Goal: Information Seeking & Learning: Learn about a topic

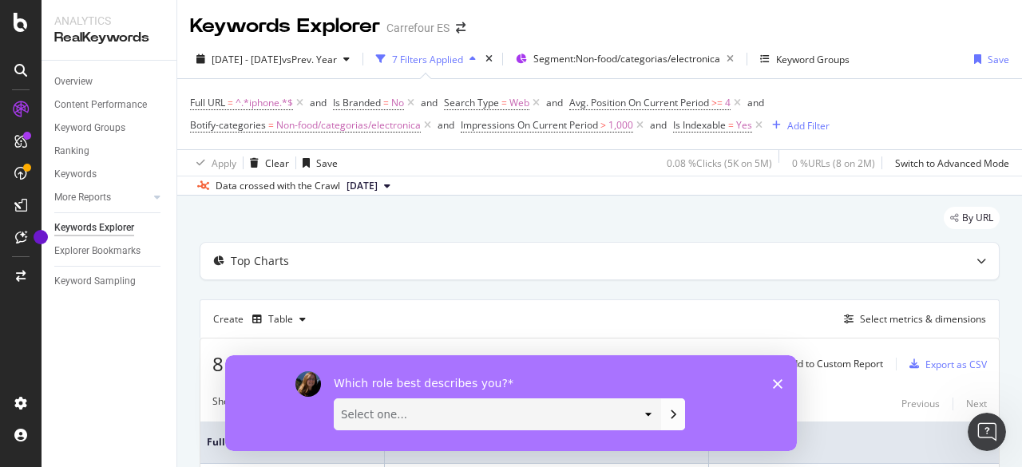
click at [776, 387] on div "Which role best describes you? Select one... Analyst/BI C-level Leadership Cont…" at bounding box center [511, 402] width 572 height 96
click at [782, 374] on div "Which role best describes you? Select one... Analyst/BI C-level Leadership Cont…" at bounding box center [511, 402] width 572 height 96
click at [782, 387] on div "Which role best describes you? Select one... Analyst/BI C-level Leadership Cont…" at bounding box center [511, 402] width 572 height 96
click at [778, 384] on polygon "Close survey" at bounding box center [778, 383] width 10 height 10
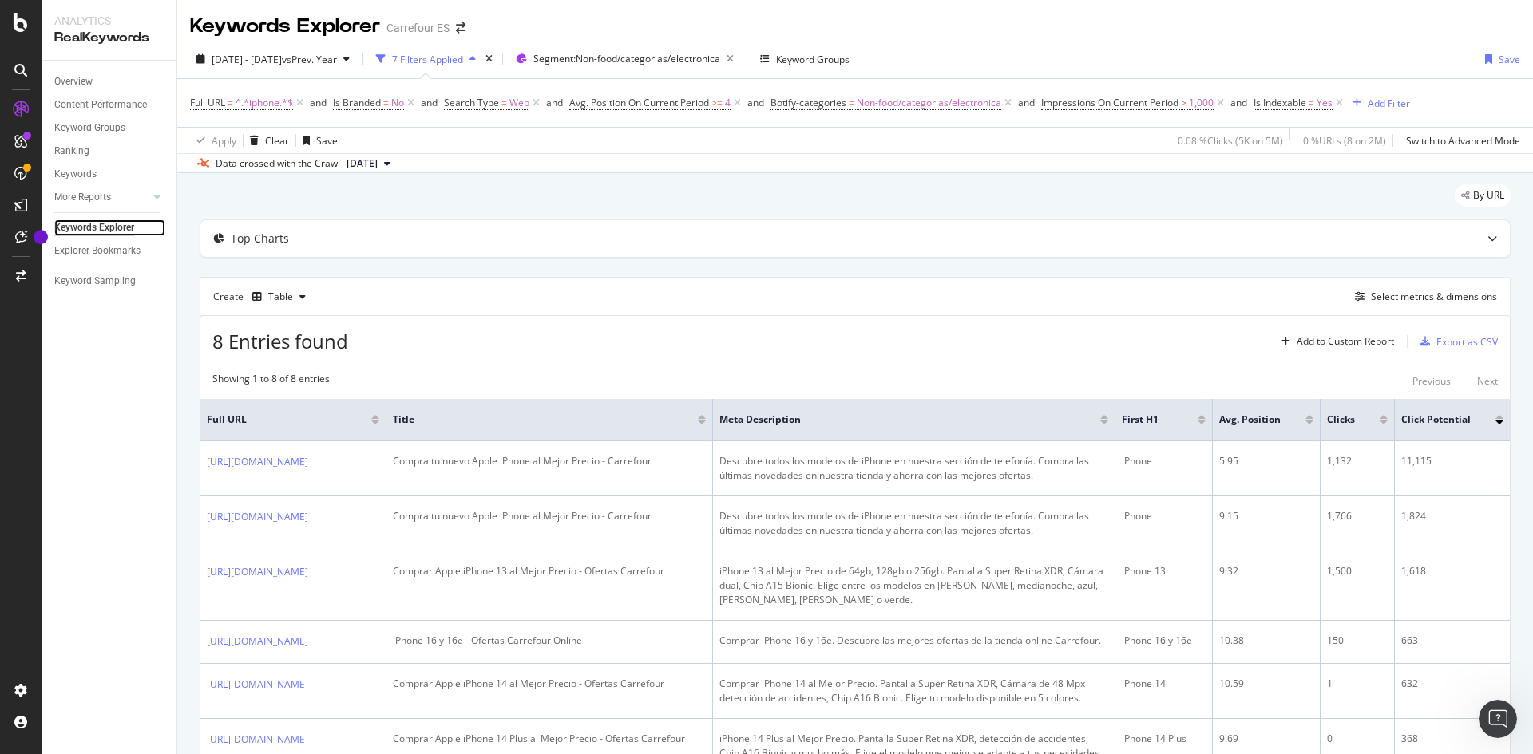
click at [113, 229] on div "Keywords Explorer" at bounding box center [94, 228] width 80 height 17
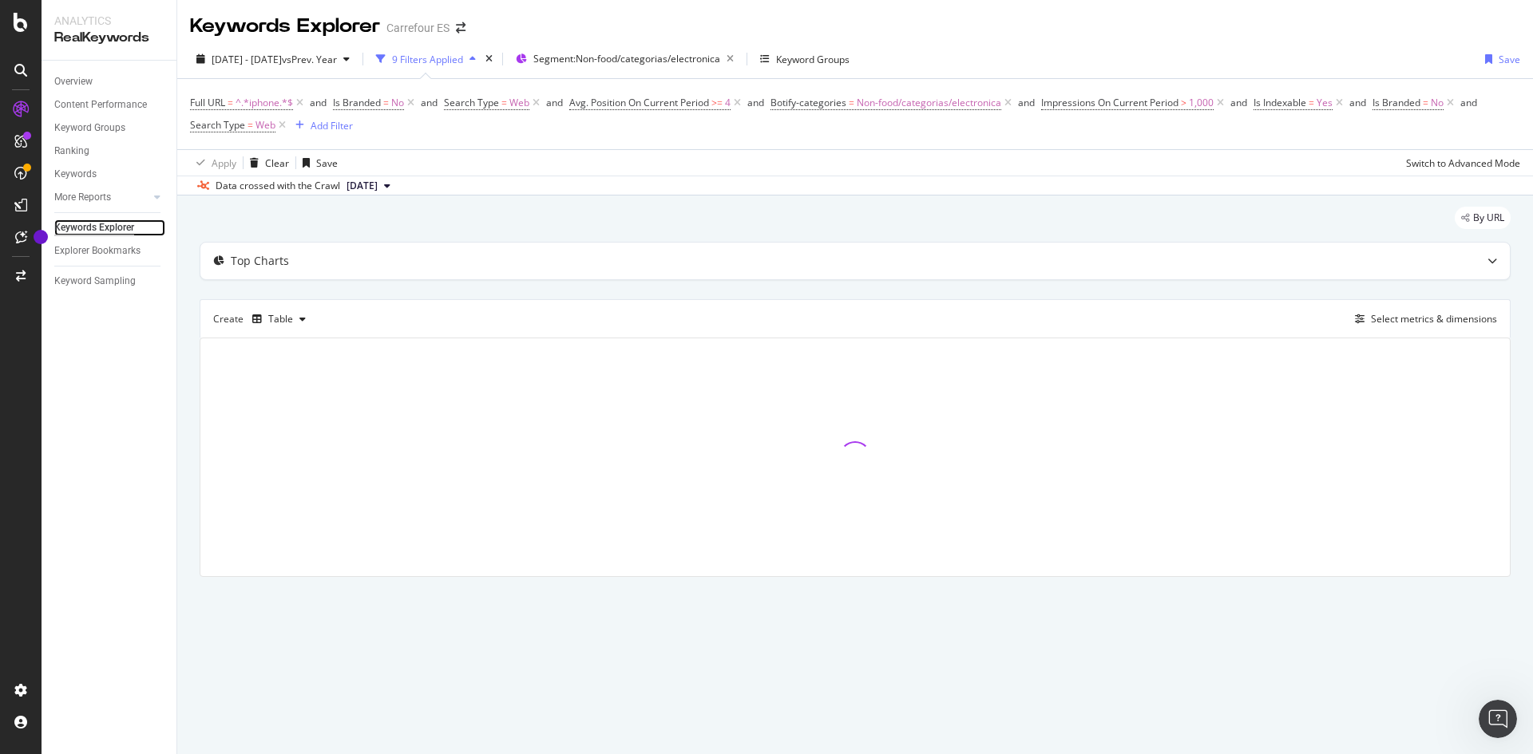
click at [117, 225] on div "Keywords Explorer" at bounding box center [94, 228] width 80 height 17
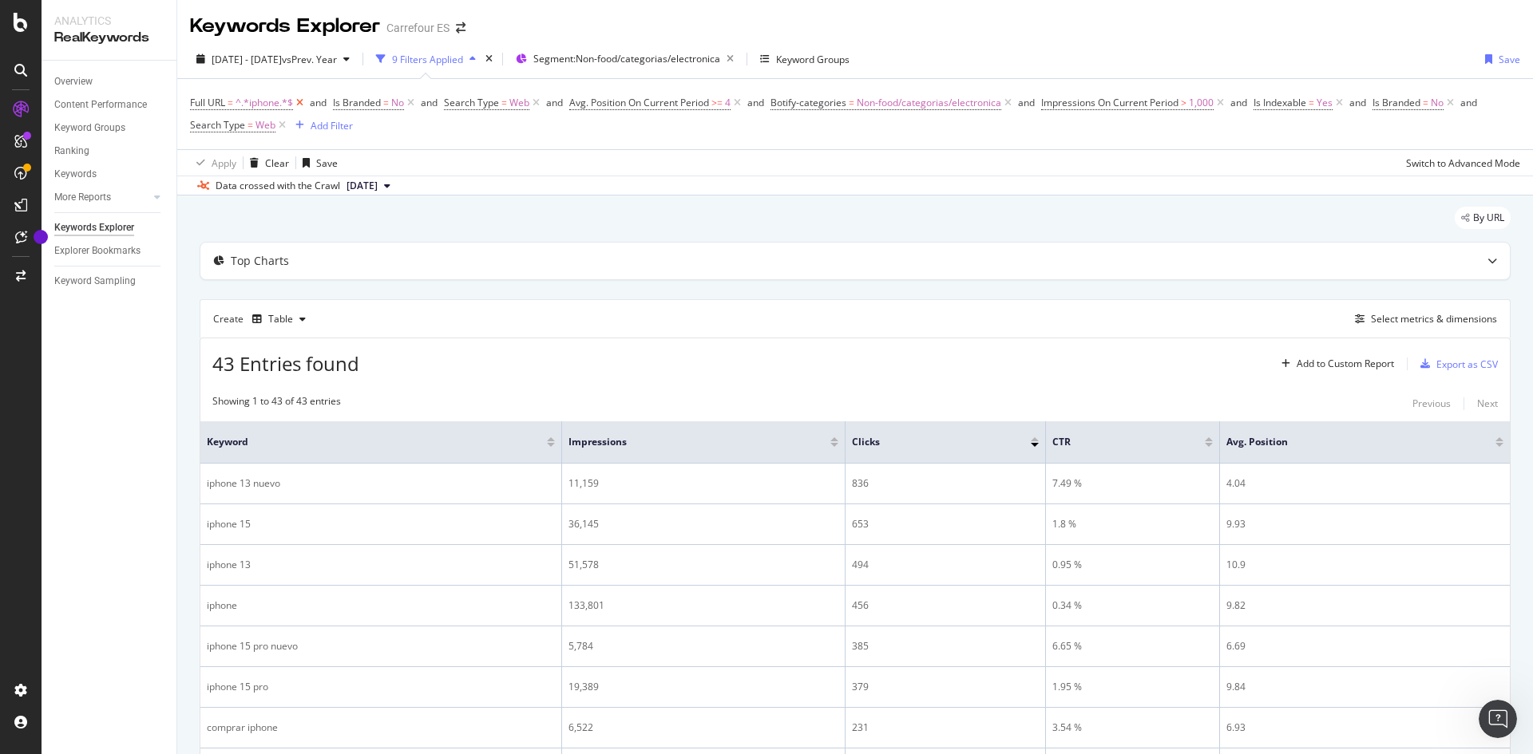
click at [305, 102] on icon at bounding box center [300, 103] width 14 height 16
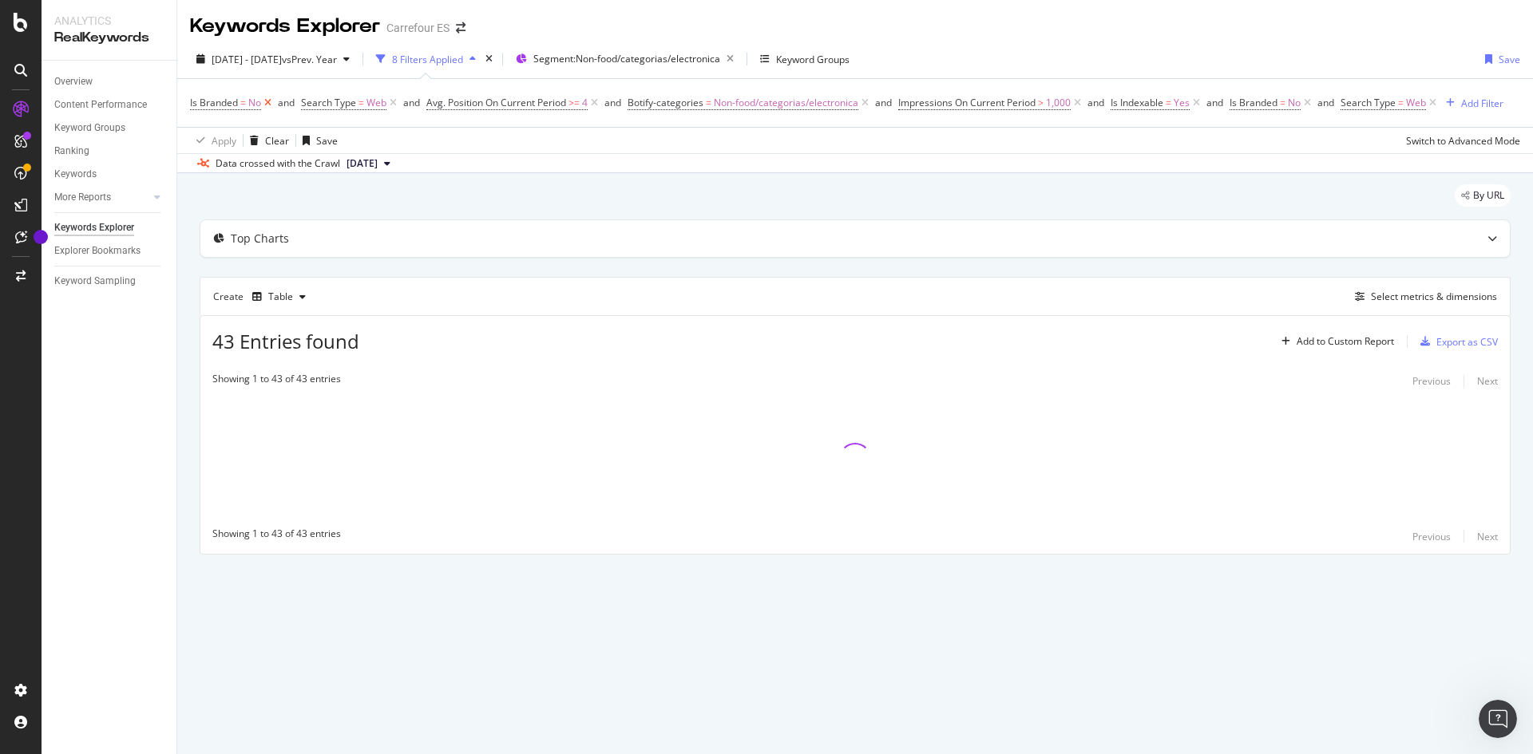
click at [271, 105] on icon at bounding box center [268, 103] width 14 height 16
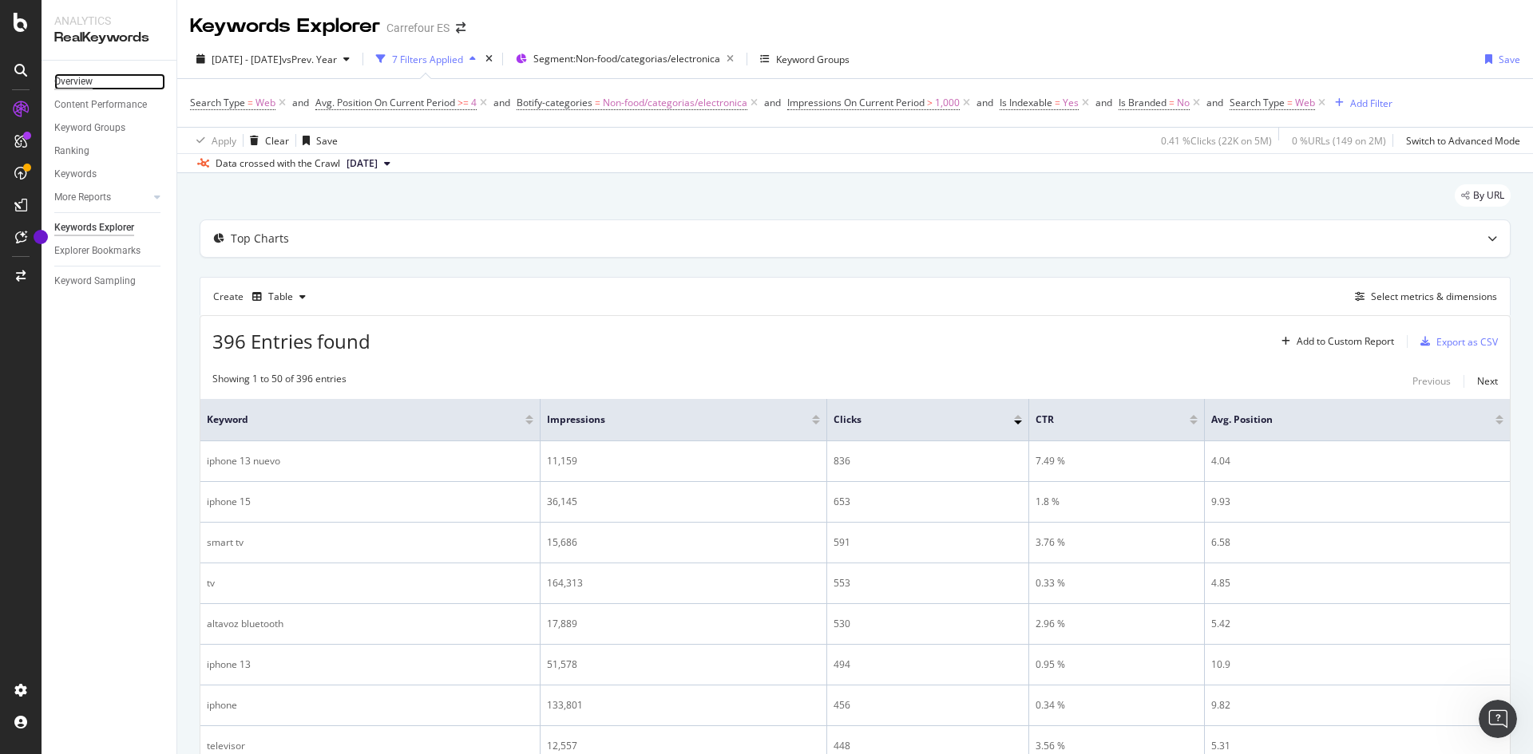
click at [71, 78] on div "Overview" at bounding box center [73, 81] width 38 height 17
click at [78, 80] on div "Overview" at bounding box center [73, 81] width 38 height 17
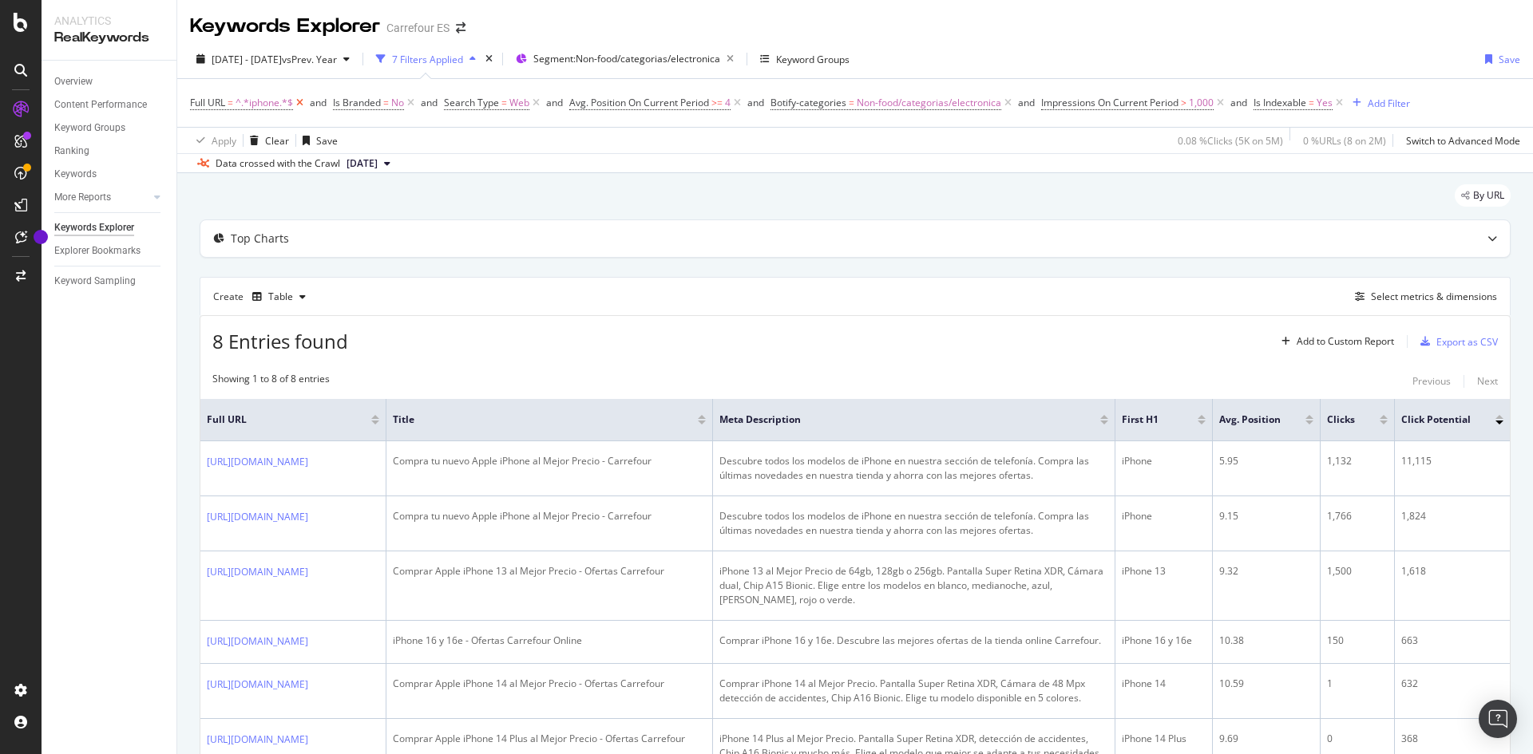
click at [298, 99] on icon at bounding box center [300, 103] width 14 height 16
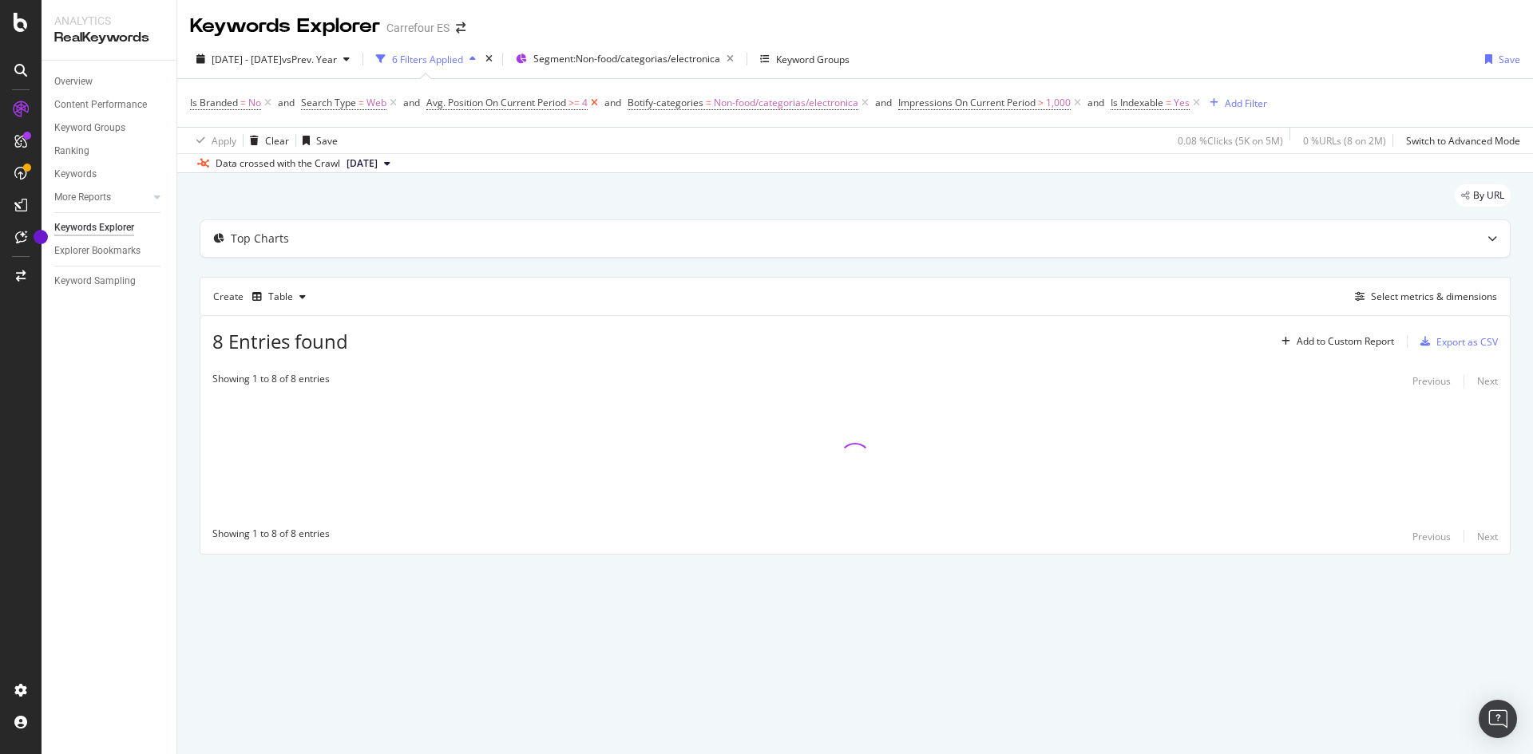
click at [595, 104] on icon at bounding box center [595, 103] width 14 height 16
click at [271, 102] on icon at bounding box center [268, 103] width 14 height 16
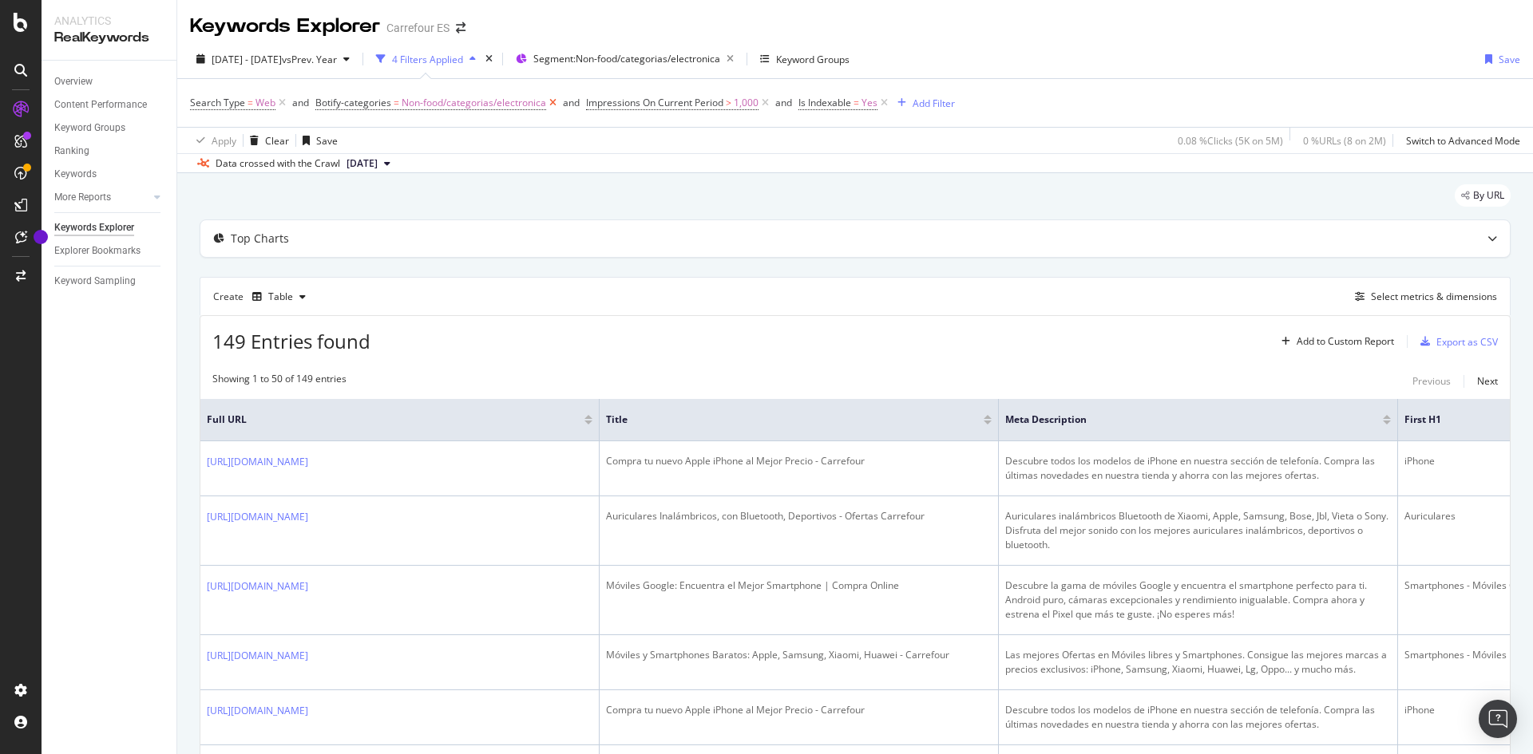
click at [556, 103] on icon at bounding box center [553, 103] width 14 height 16
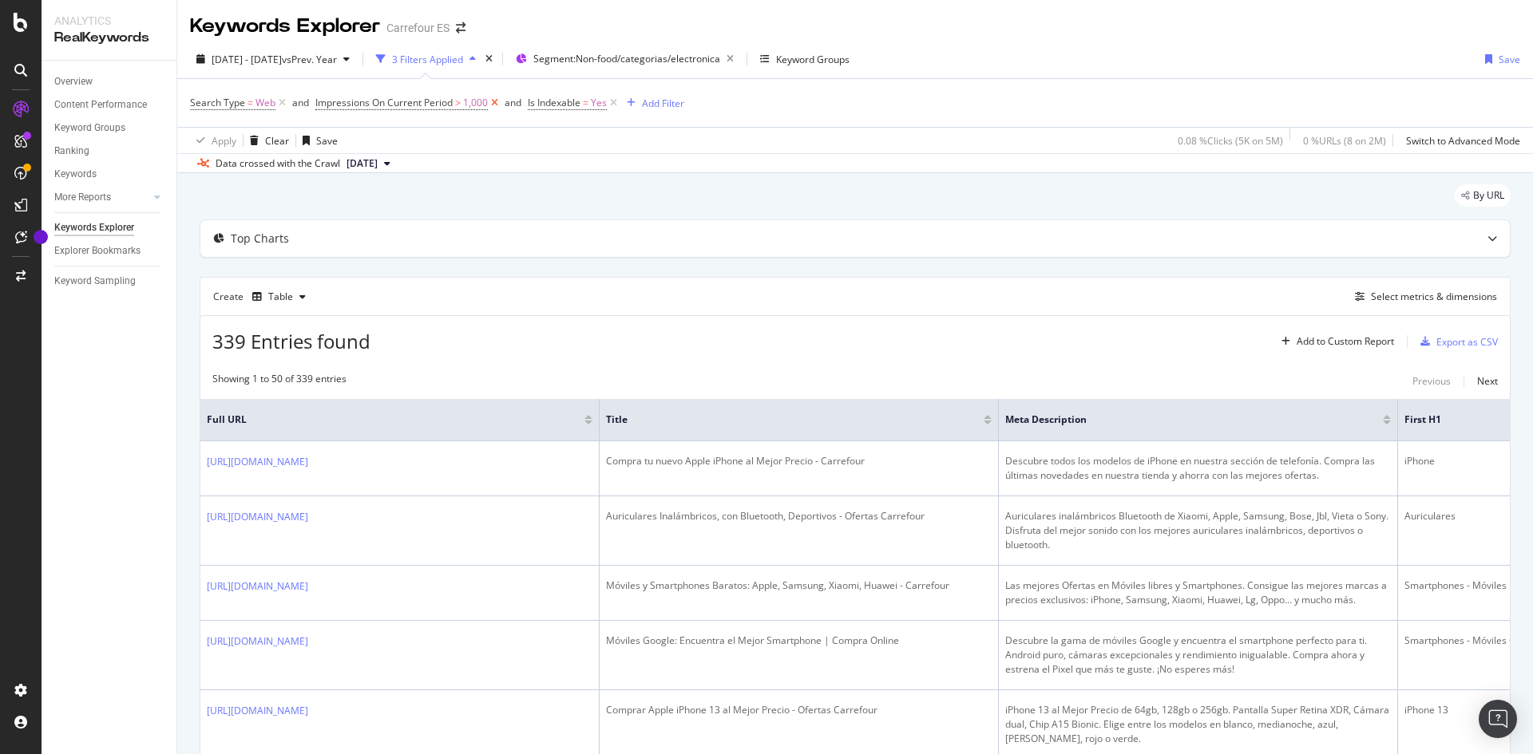
click at [491, 103] on icon at bounding box center [495, 103] width 14 height 16
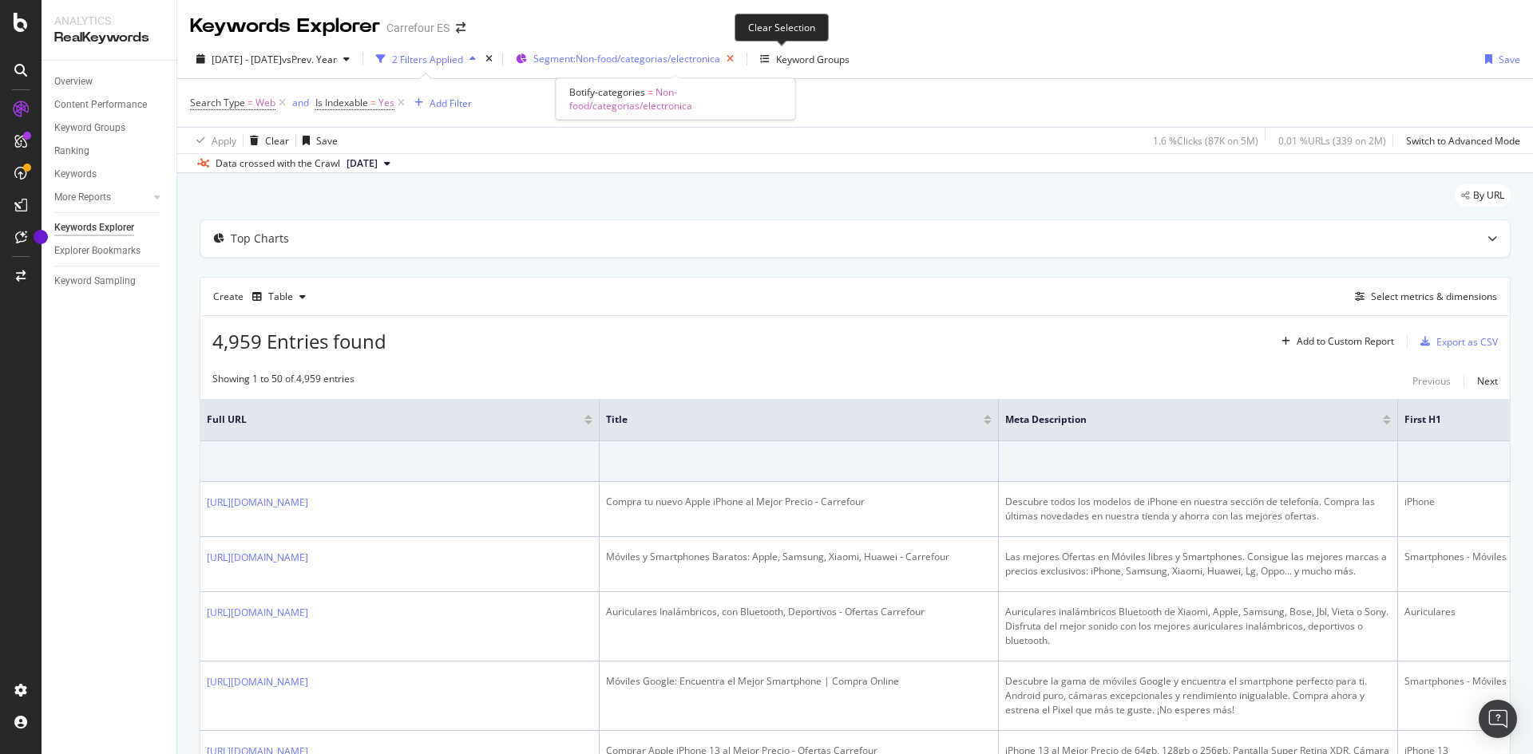
click at [740, 61] on icon "button" at bounding box center [730, 59] width 20 height 22
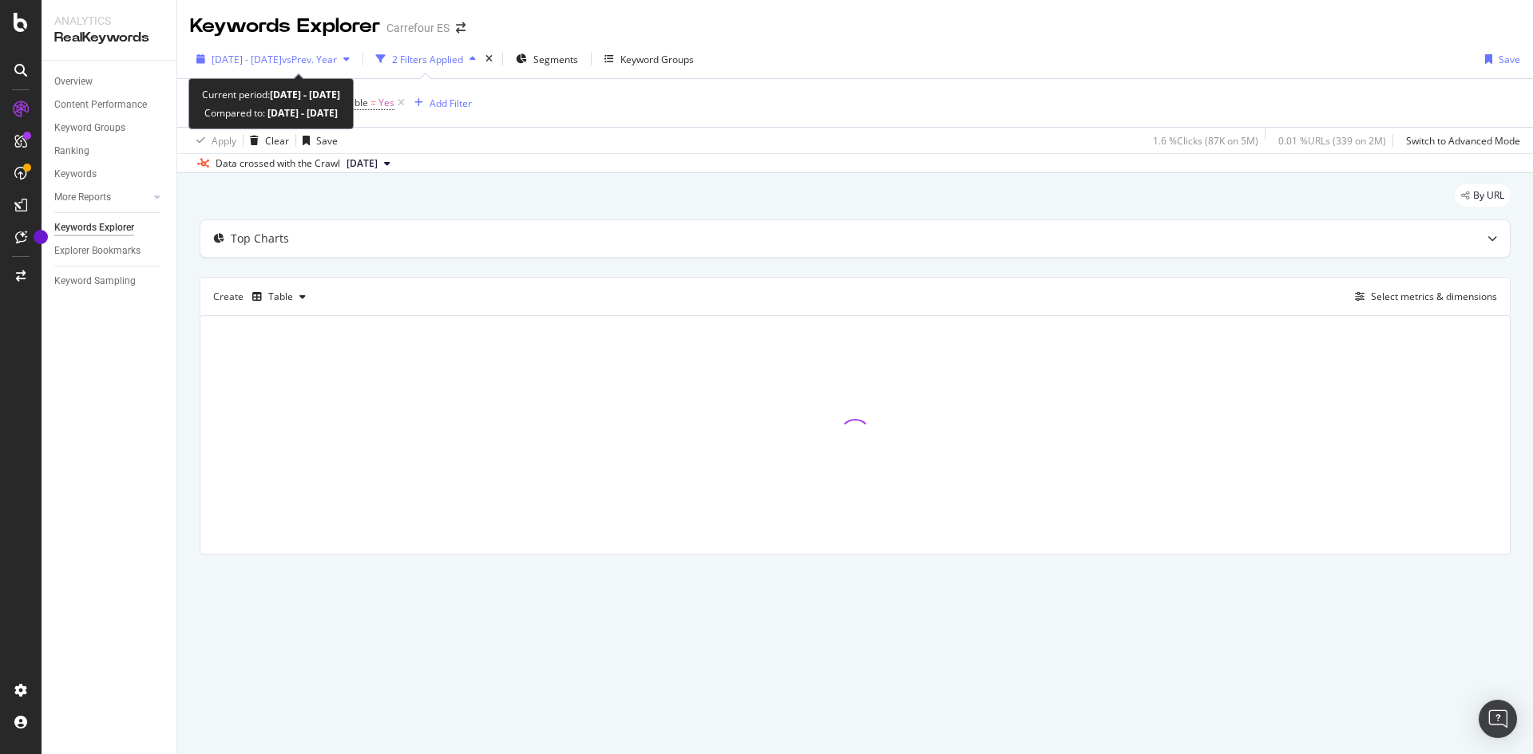
click at [356, 54] on div "button" at bounding box center [346, 59] width 19 height 10
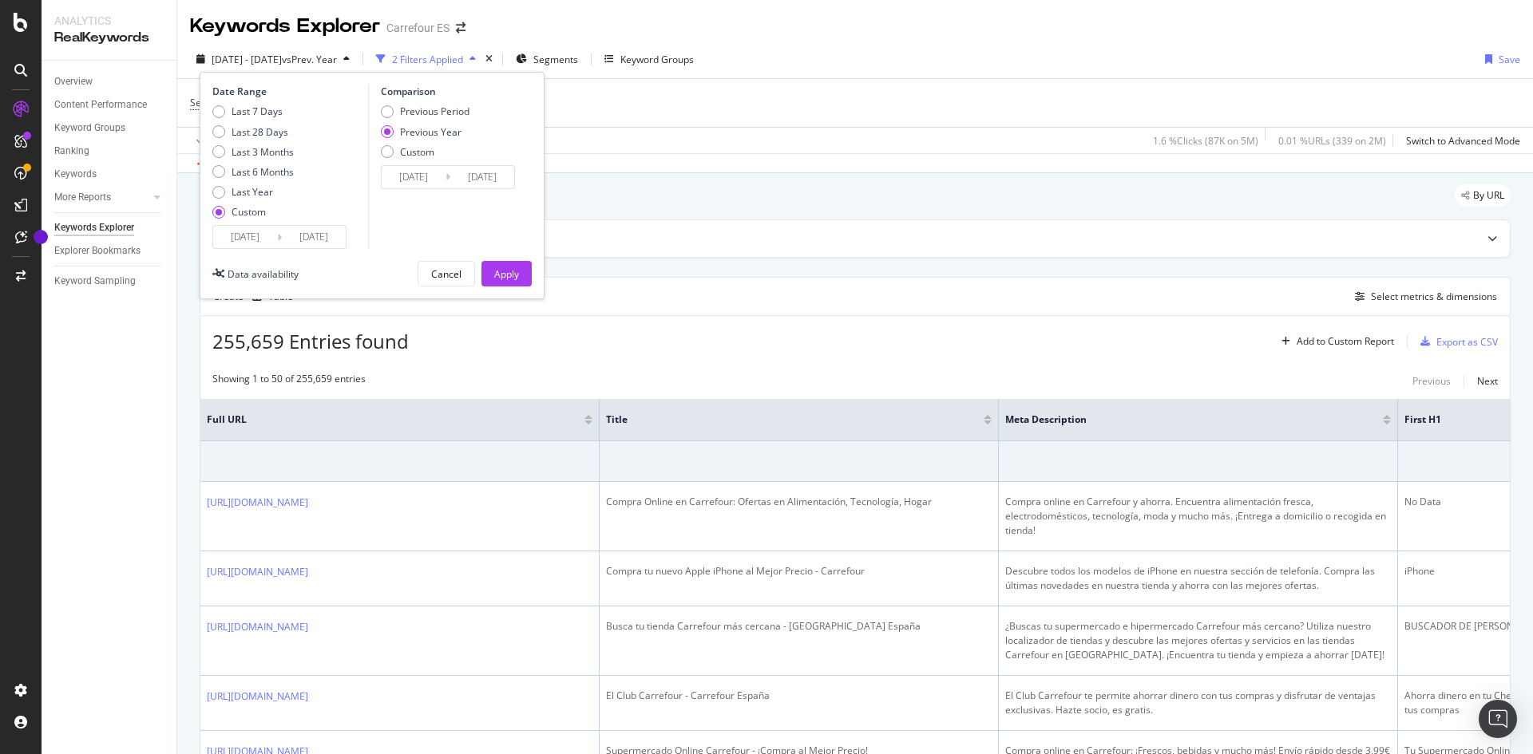
click at [244, 237] on input "2025/08/30" at bounding box center [245, 237] width 64 height 22
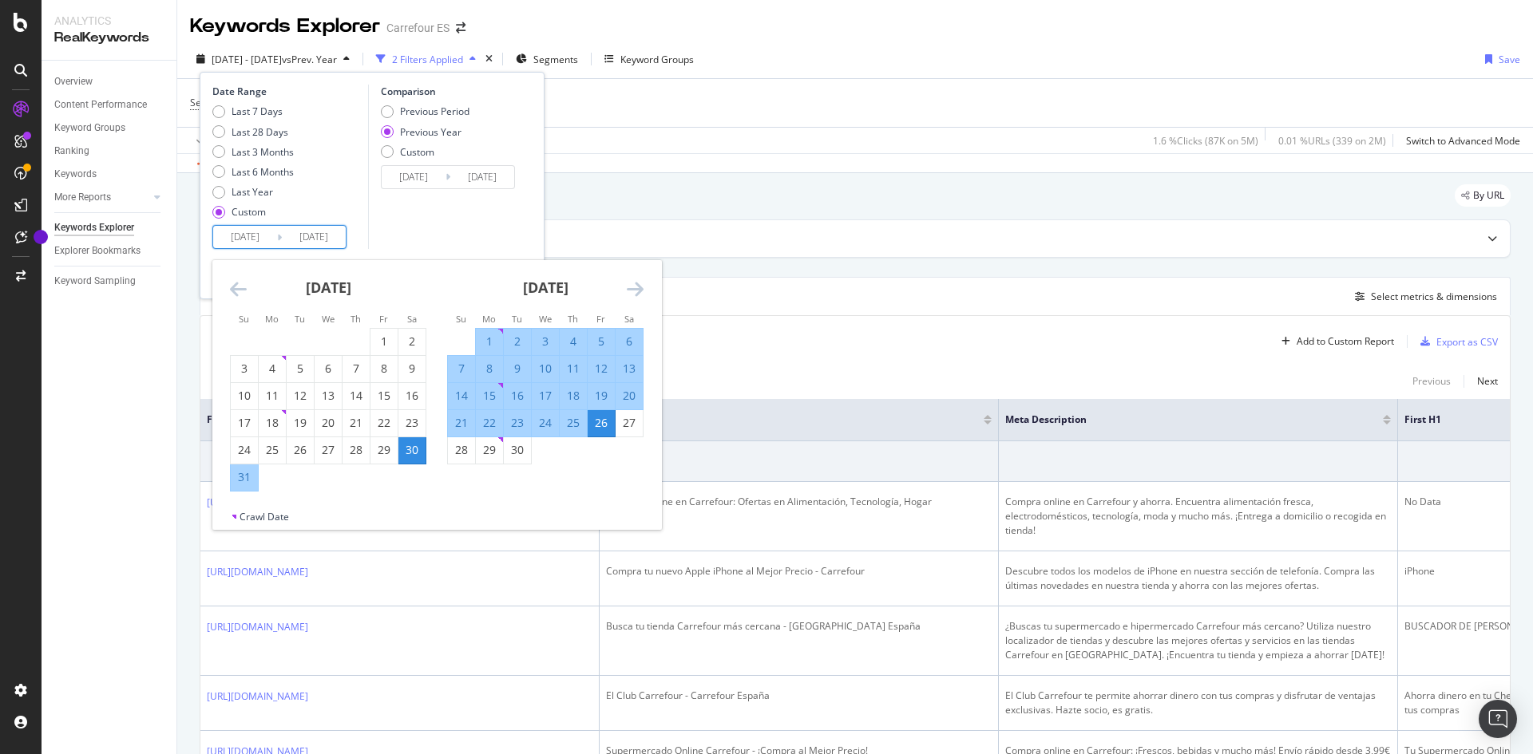
click at [243, 285] on icon "Move backward to switch to the previous month." at bounding box center [238, 288] width 17 height 19
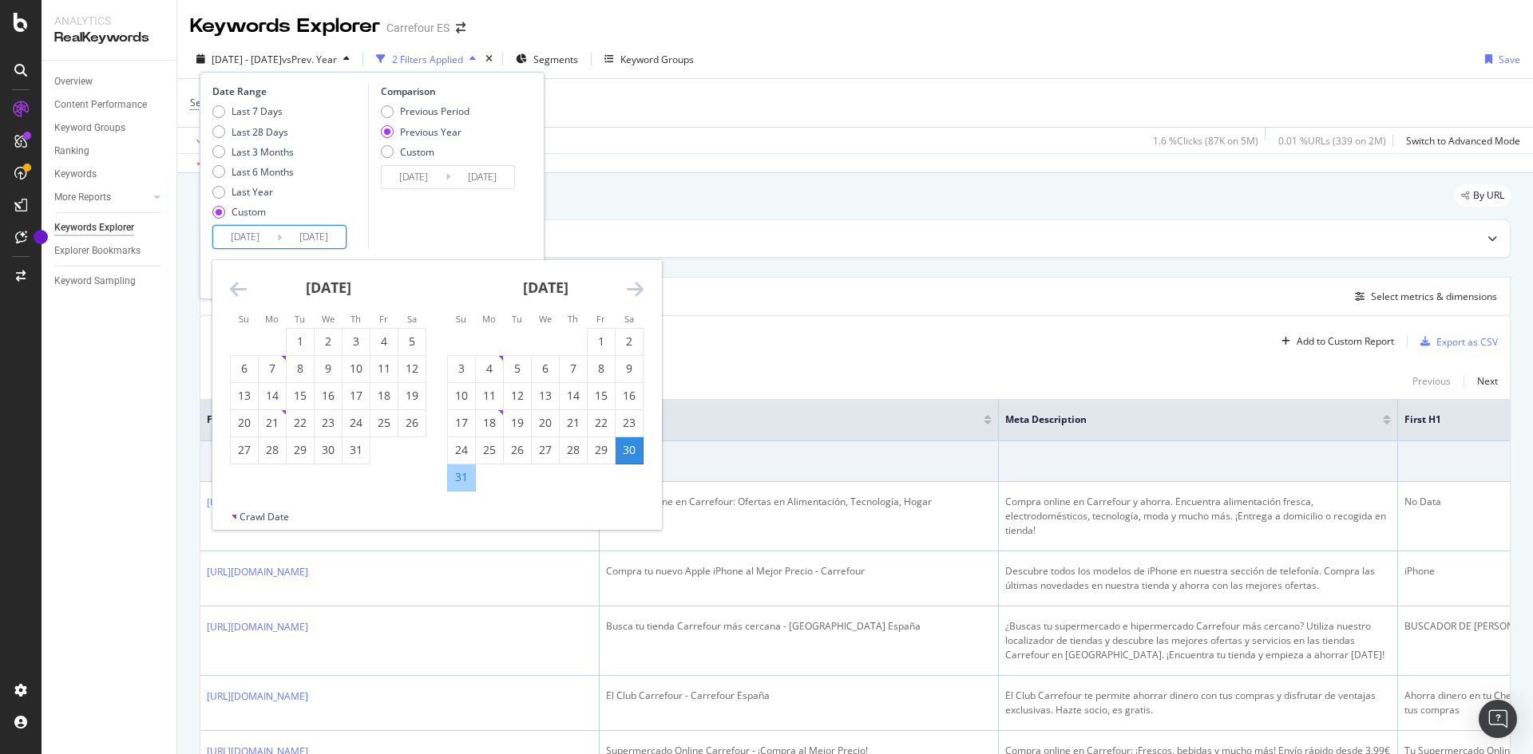
click at [243, 285] on icon "Move backward to switch to the previous month." at bounding box center [238, 288] width 17 height 19
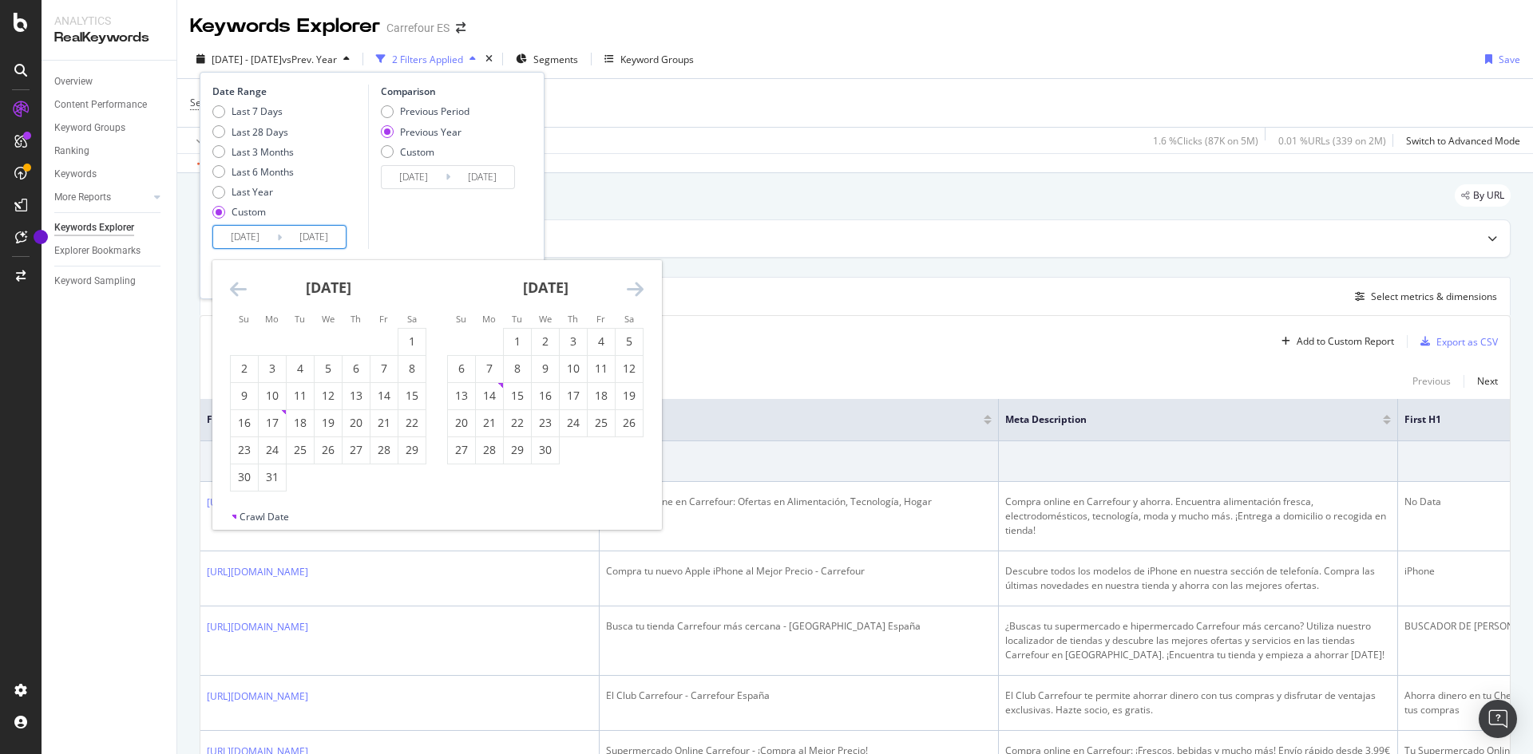
click at [243, 285] on icon "Move backward to switch to the previous month." at bounding box center [238, 288] width 17 height 19
click at [326, 341] on div "1" at bounding box center [328, 342] width 27 height 16
type input "2025/01/01"
type input "2024/01/03"
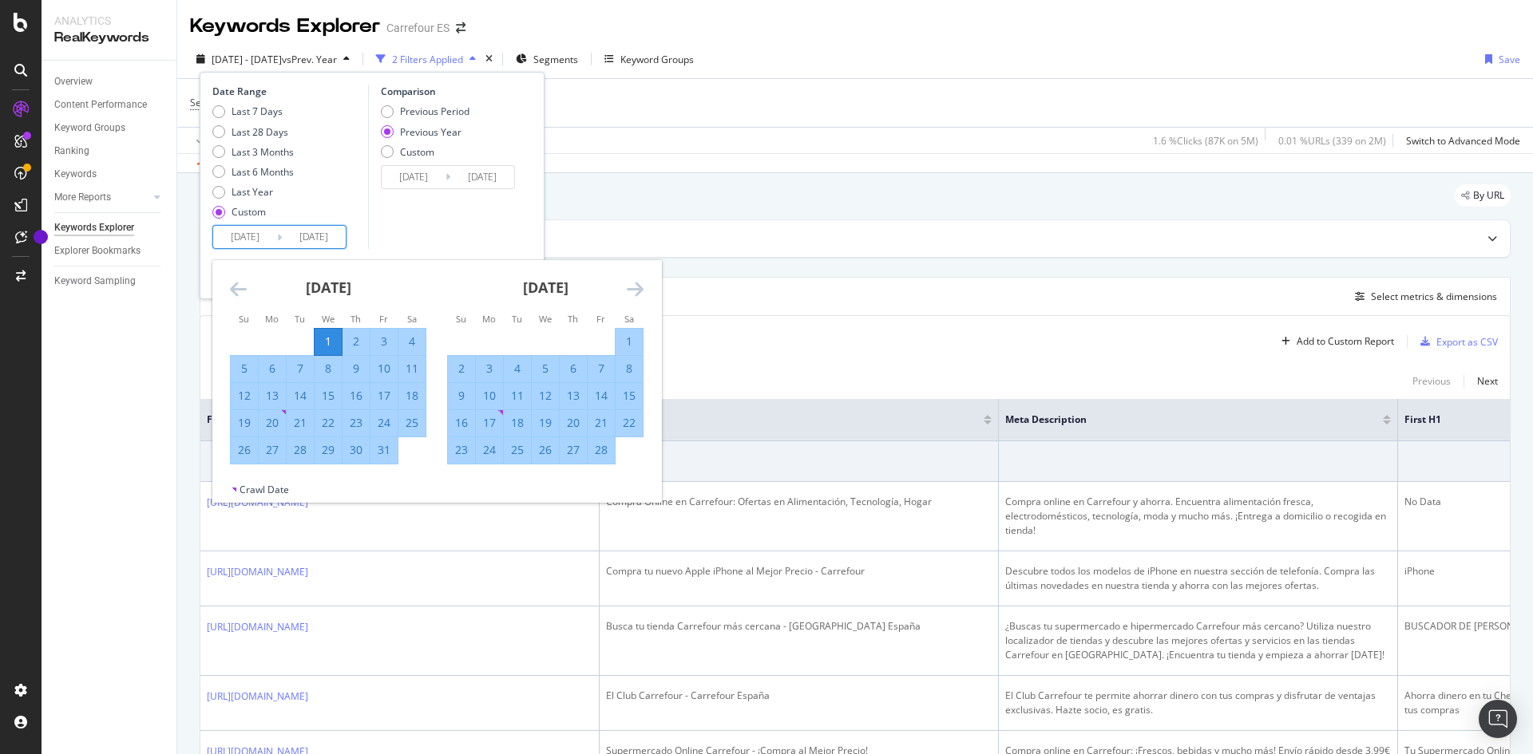
click at [322, 340] on div "1" at bounding box center [328, 342] width 27 height 16
type input "2025/01/01"
type input "2024/01/03"
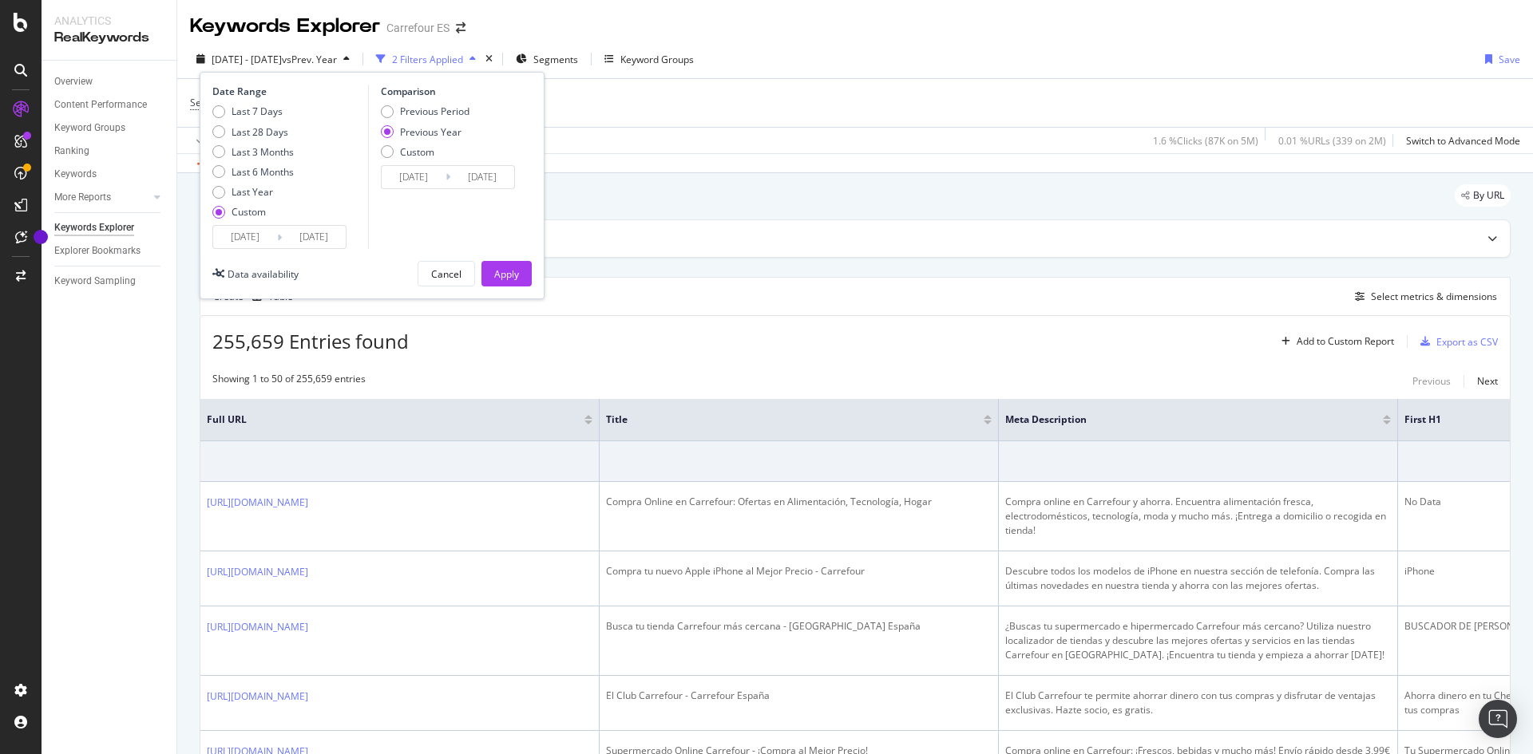
click at [311, 240] on input "2025/01/01" at bounding box center [314, 237] width 64 height 22
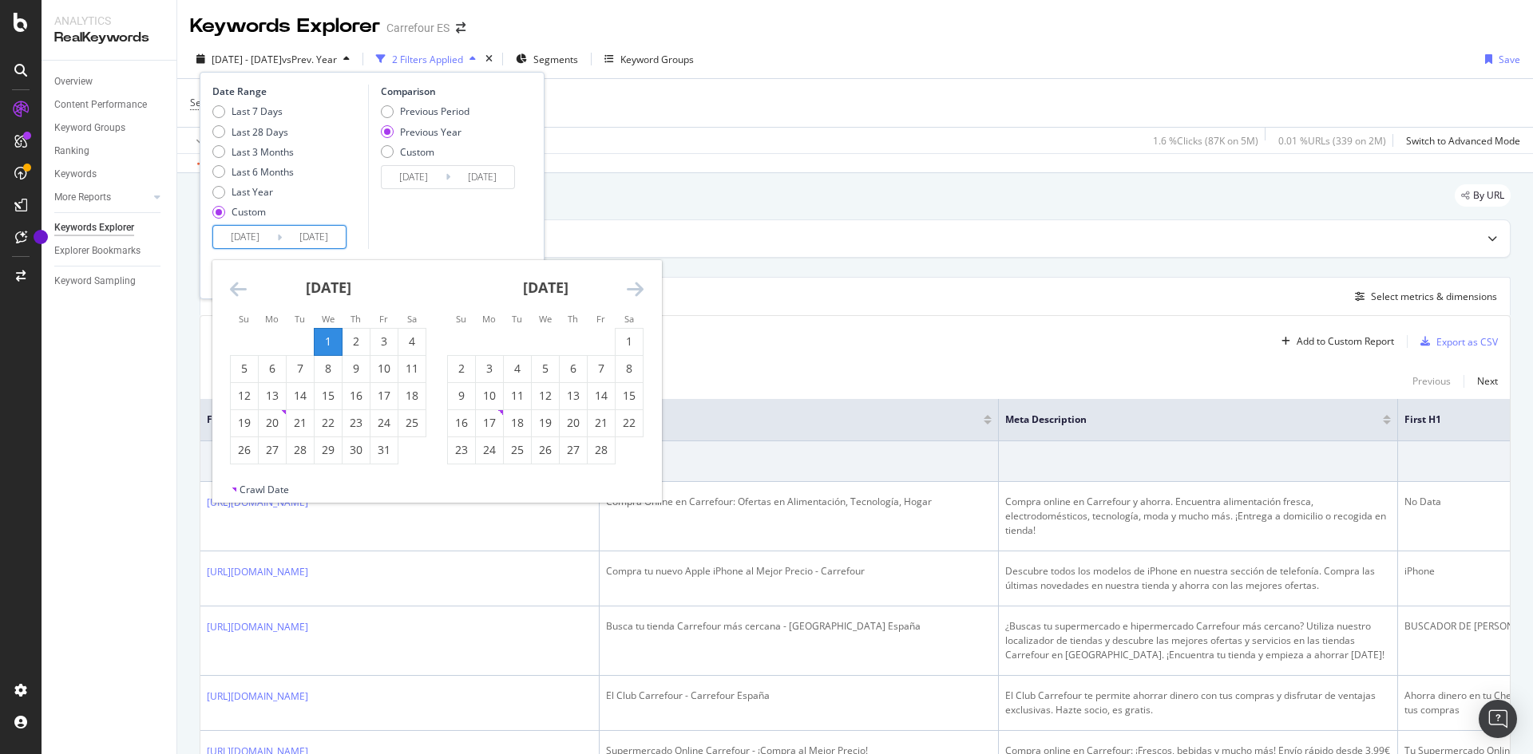
click at [636, 291] on icon "Move forward to switch to the next month." at bounding box center [635, 288] width 17 height 19
click at [635, 291] on icon "Move forward to switch to the next month." at bounding box center [635, 288] width 17 height 19
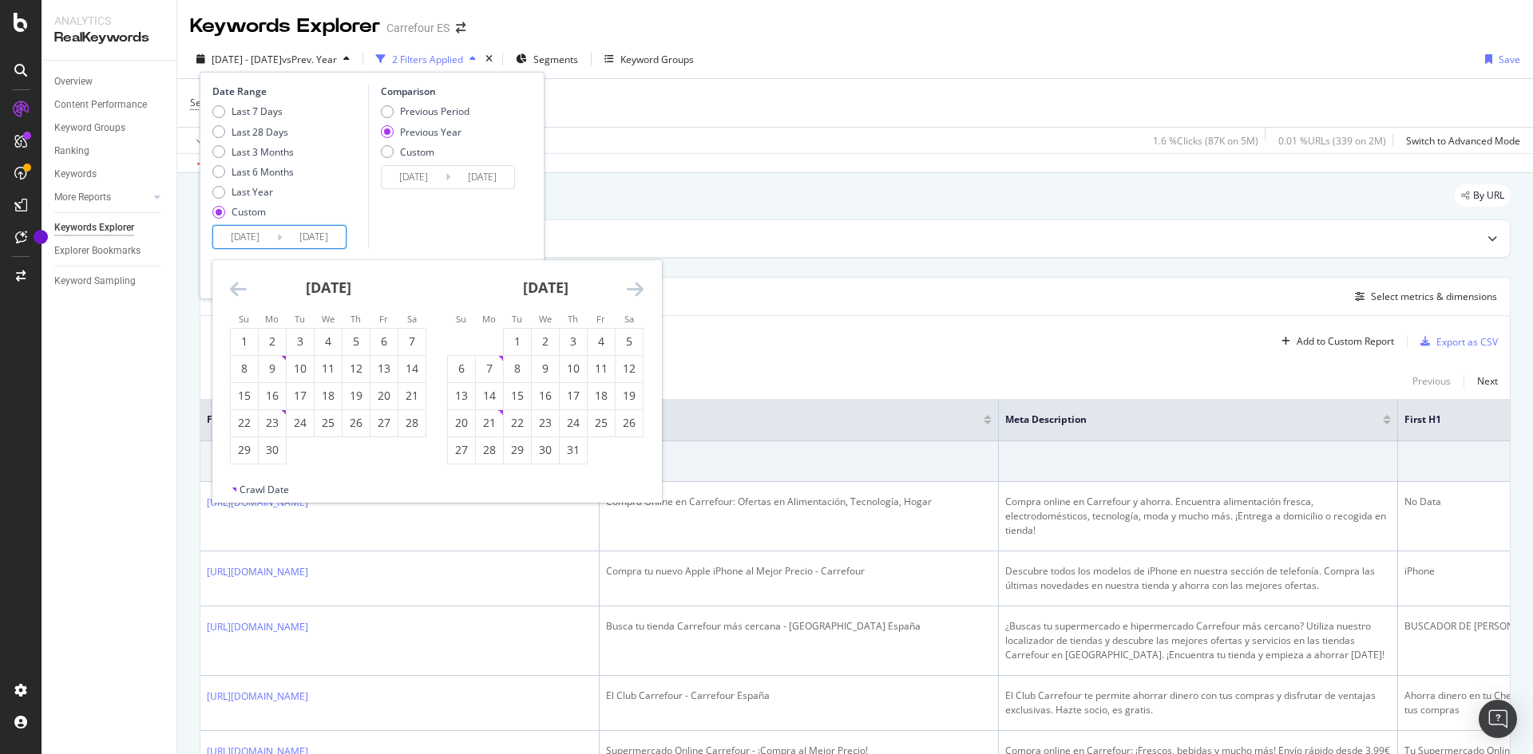
click at [635, 291] on icon "Move forward to switch to the next month." at bounding box center [635, 288] width 17 height 19
click at [304, 457] on div "30" at bounding box center [300, 450] width 27 height 16
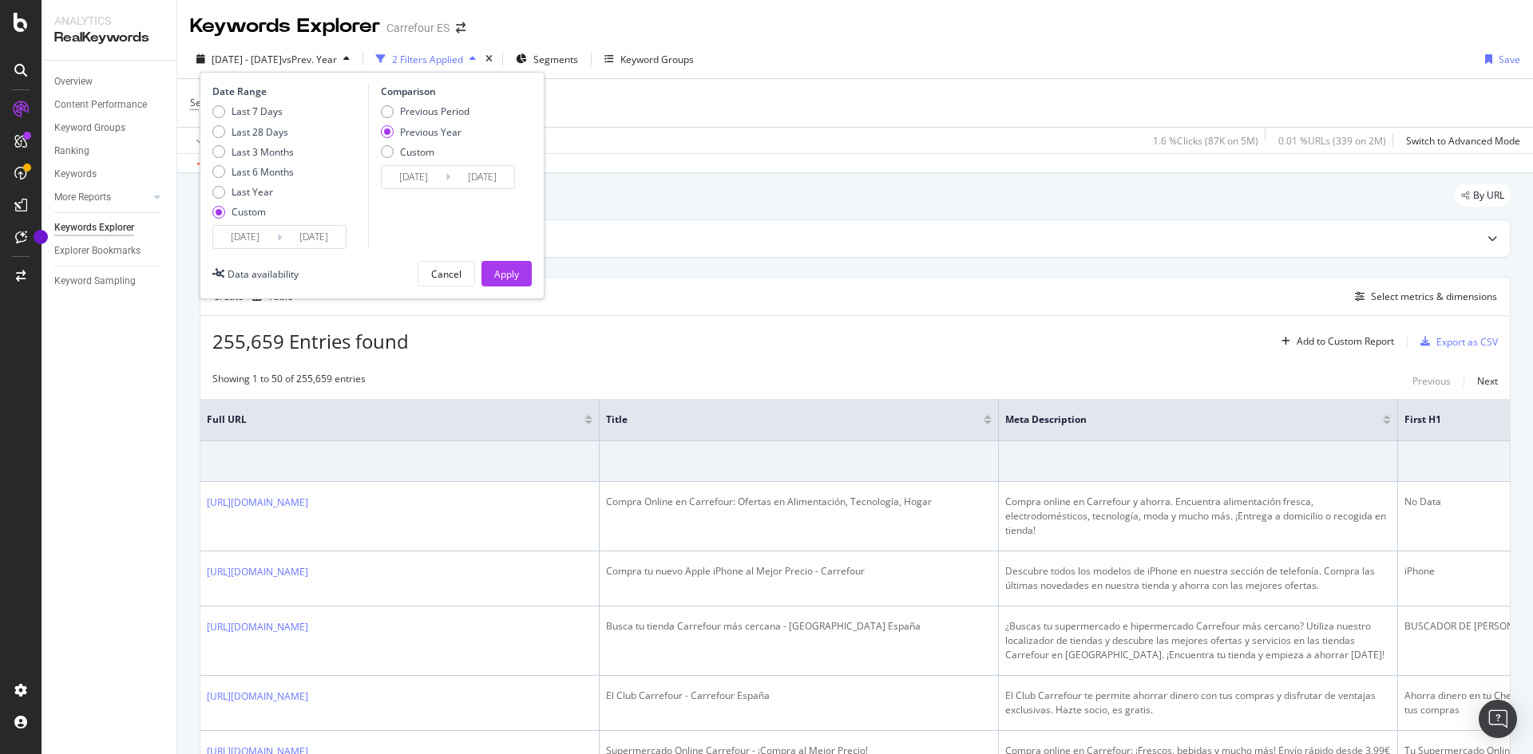
type input "2025/09/30"
type input "2024/10/01"
click at [507, 280] on div "Apply" at bounding box center [506, 274] width 25 height 14
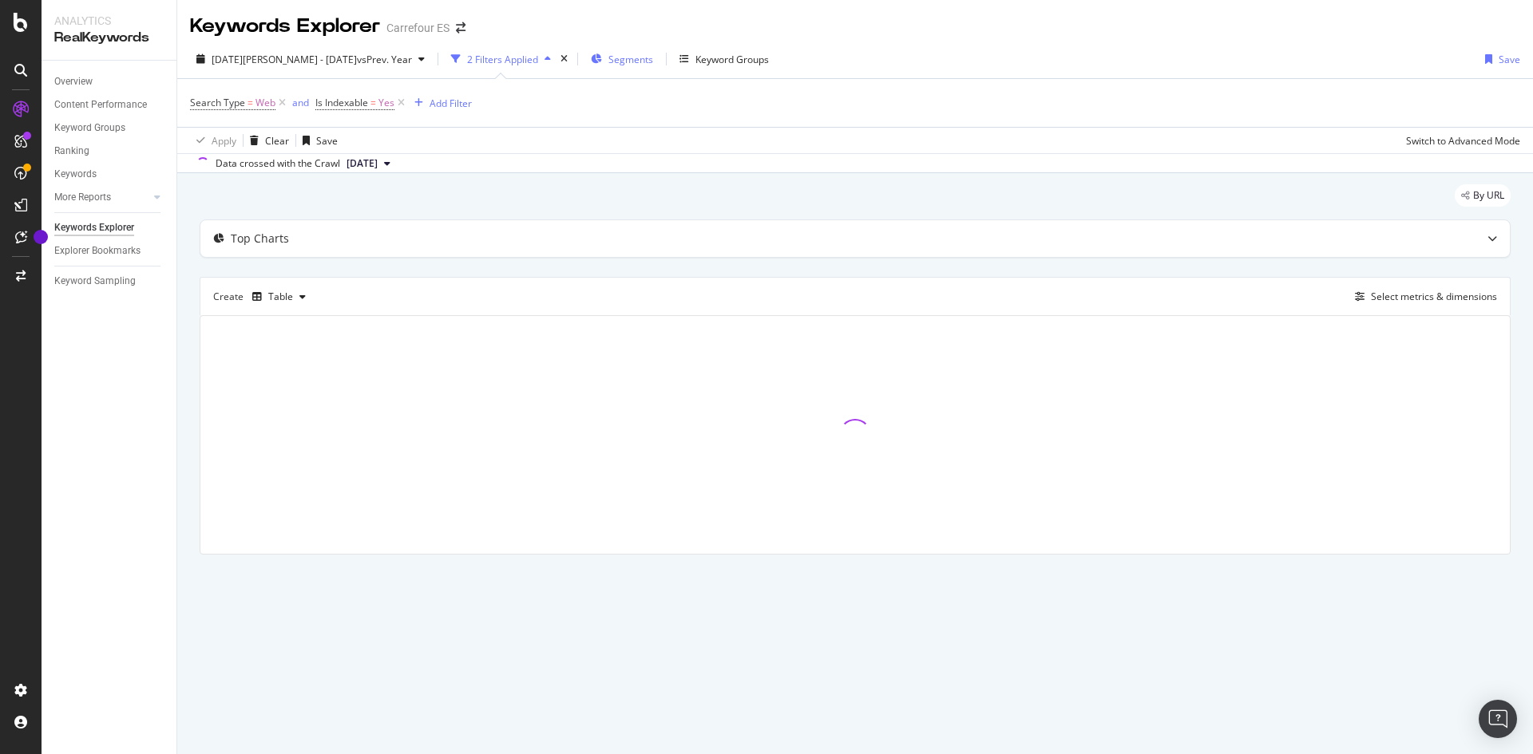
click at [608, 64] on span "Segments" at bounding box center [630, 60] width 45 height 14
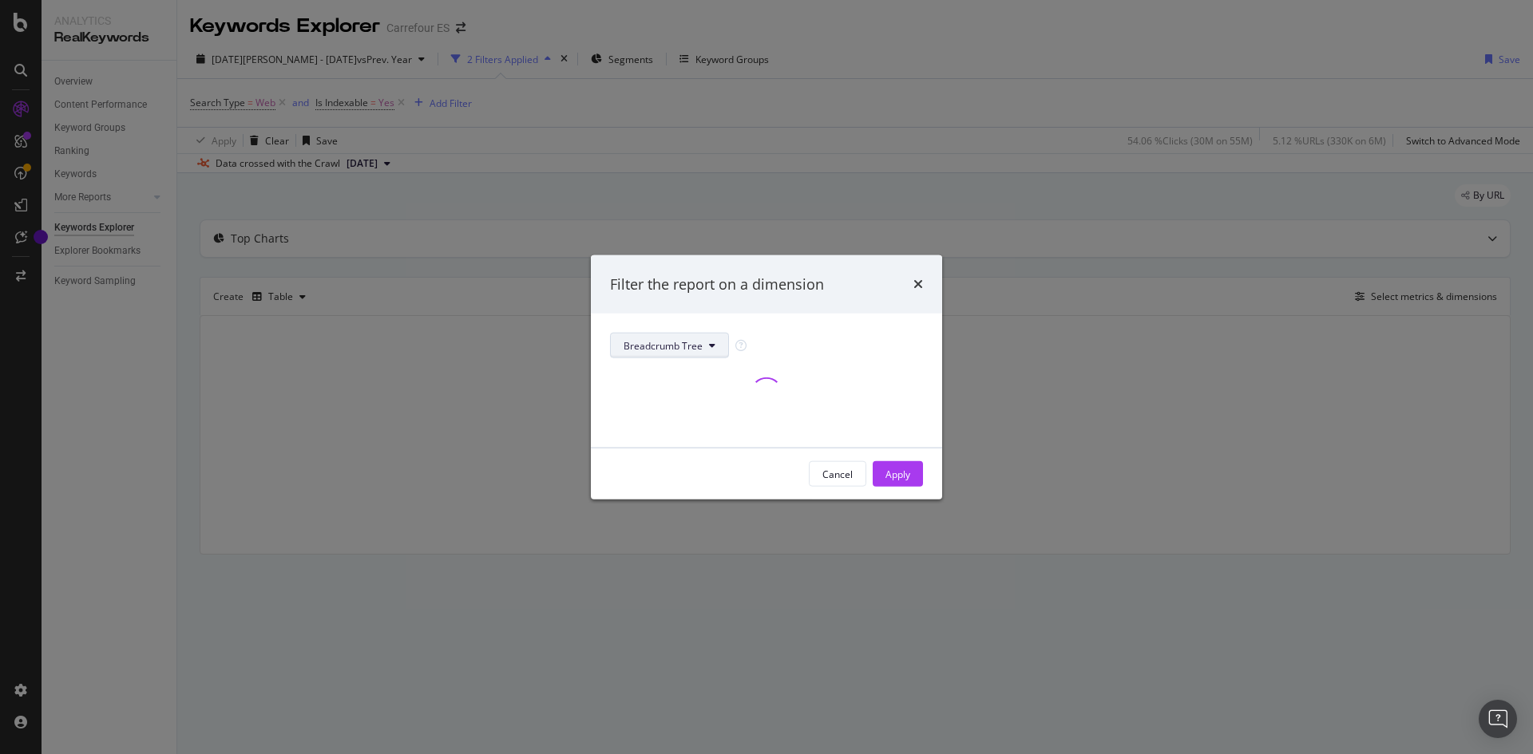
click at [711, 347] on icon "modal" at bounding box center [712, 346] width 6 height 10
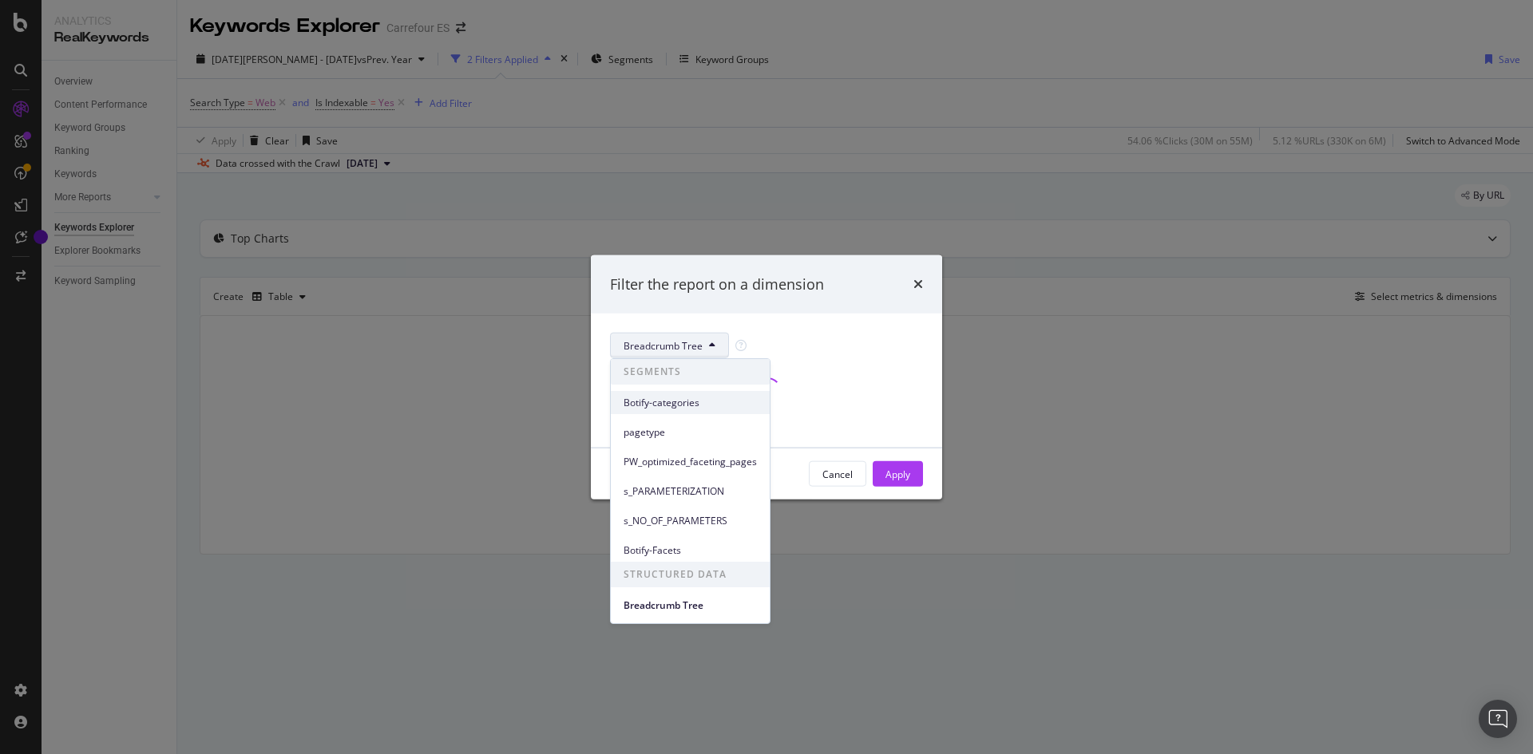
click at [716, 406] on span "Botify-categories" at bounding box center [690, 403] width 133 height 14
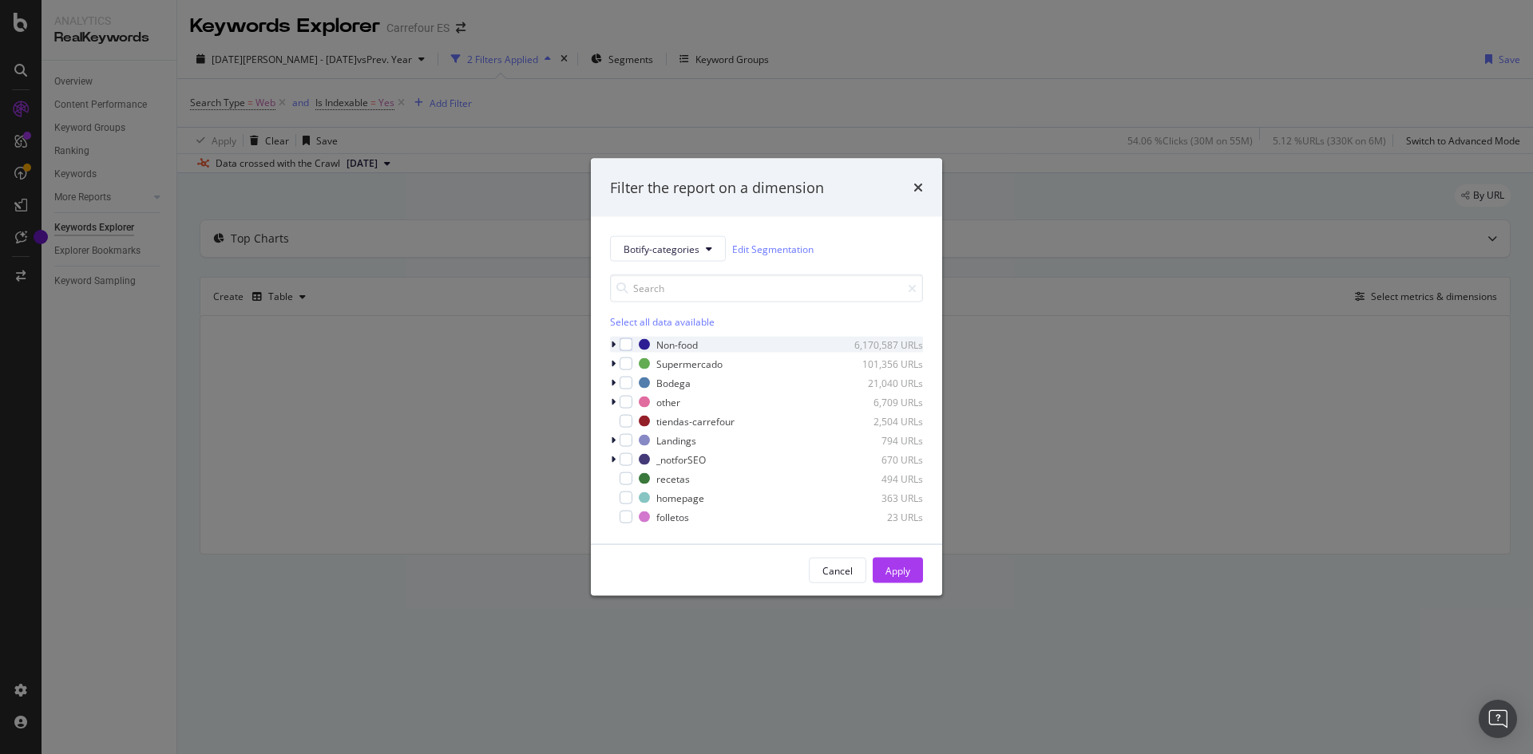
click at [613, 346] on icon "modal" at bounding box center [613, 345] width 5 height 10
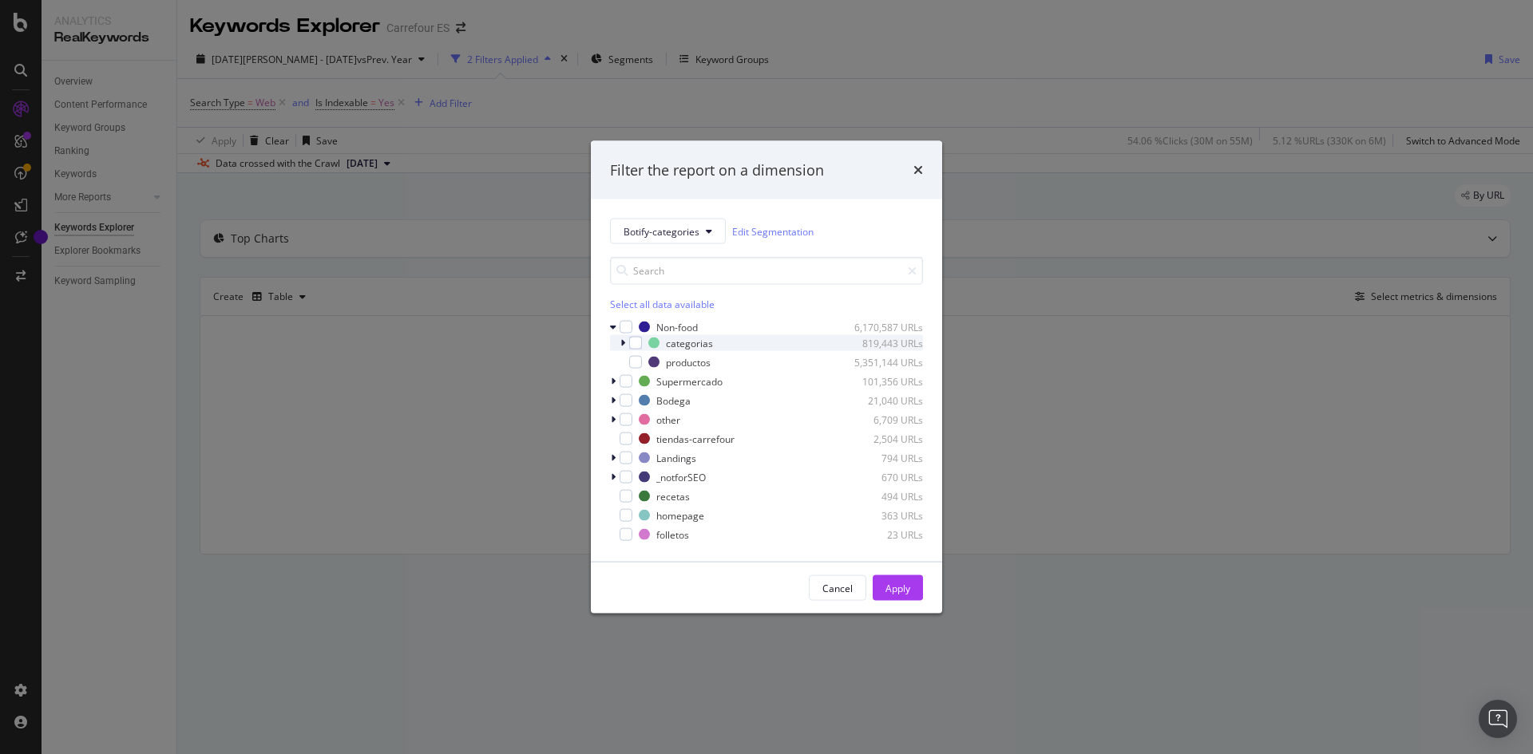
click at [621, 344] on icon "modal" at bounding box center [622, 344] width 5 height 10
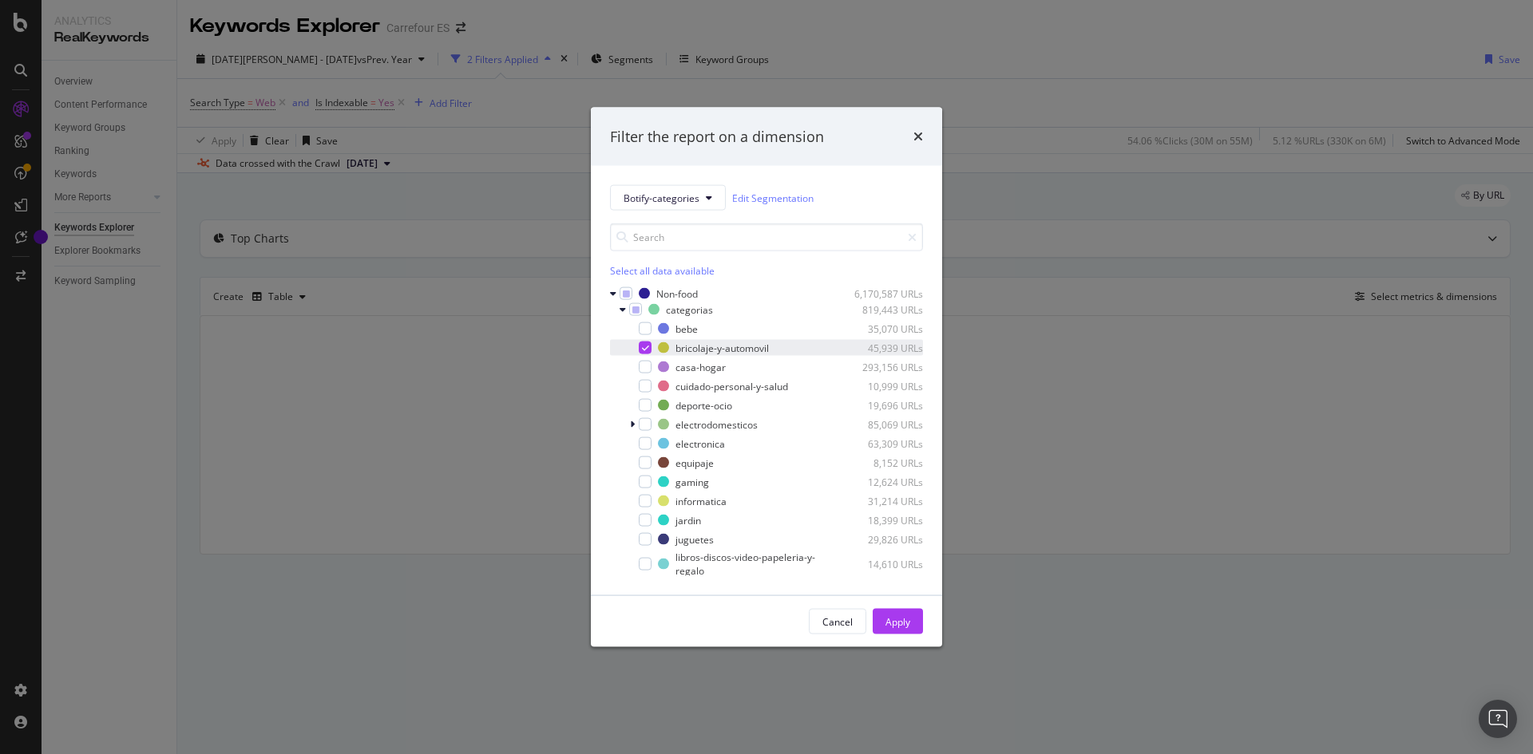
click at [646, 348] on icon "modal" at bounding box center [645, 348] width 7 height 8
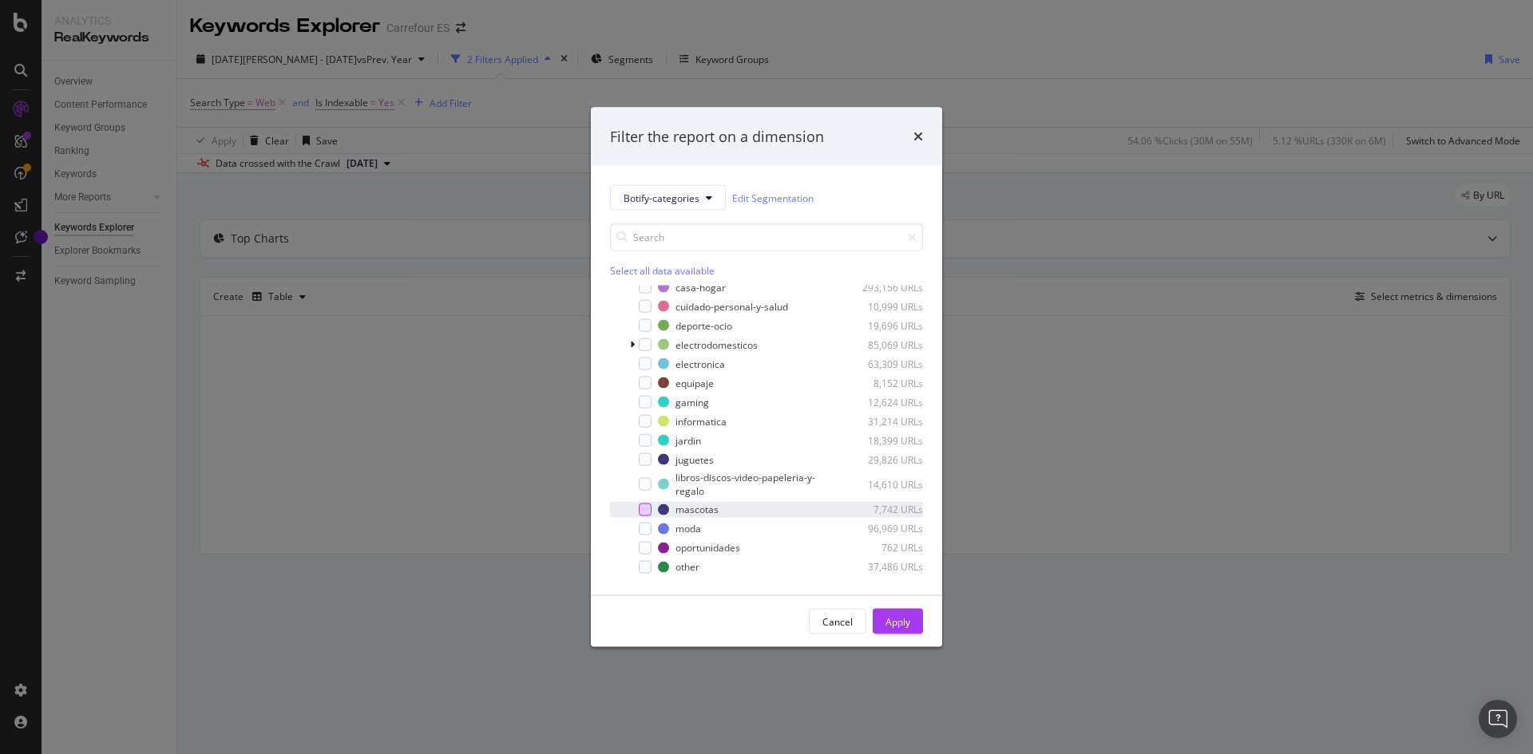
click at [647, 509] on div "modal" at bounding box center [645, 509] width 13 height 13
click at [643, 510] on div "modal" at bounding box center [645, 509] width 13 height 13
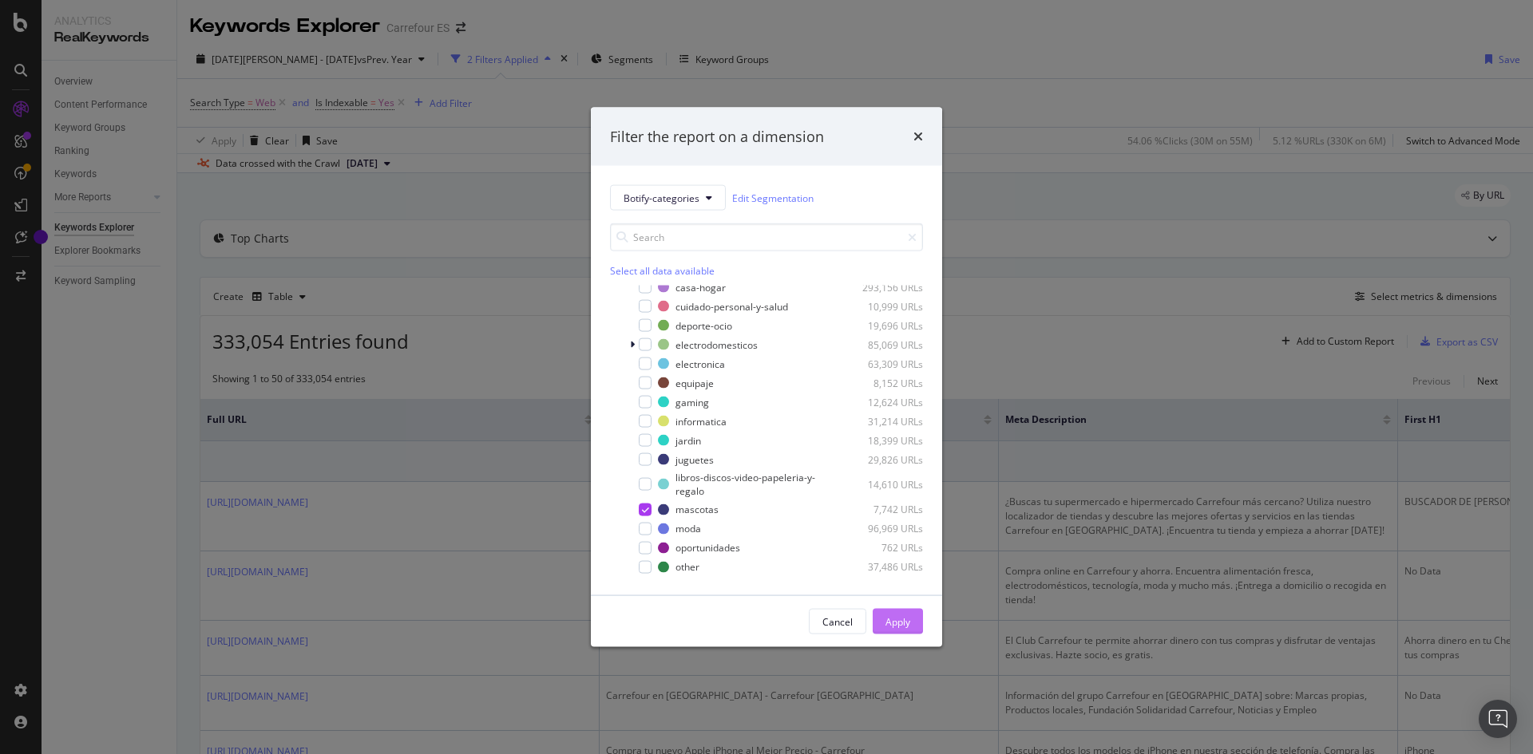
click at [908, 624] on div "Apply" at bounding box center [897, 622] width 25 height 14
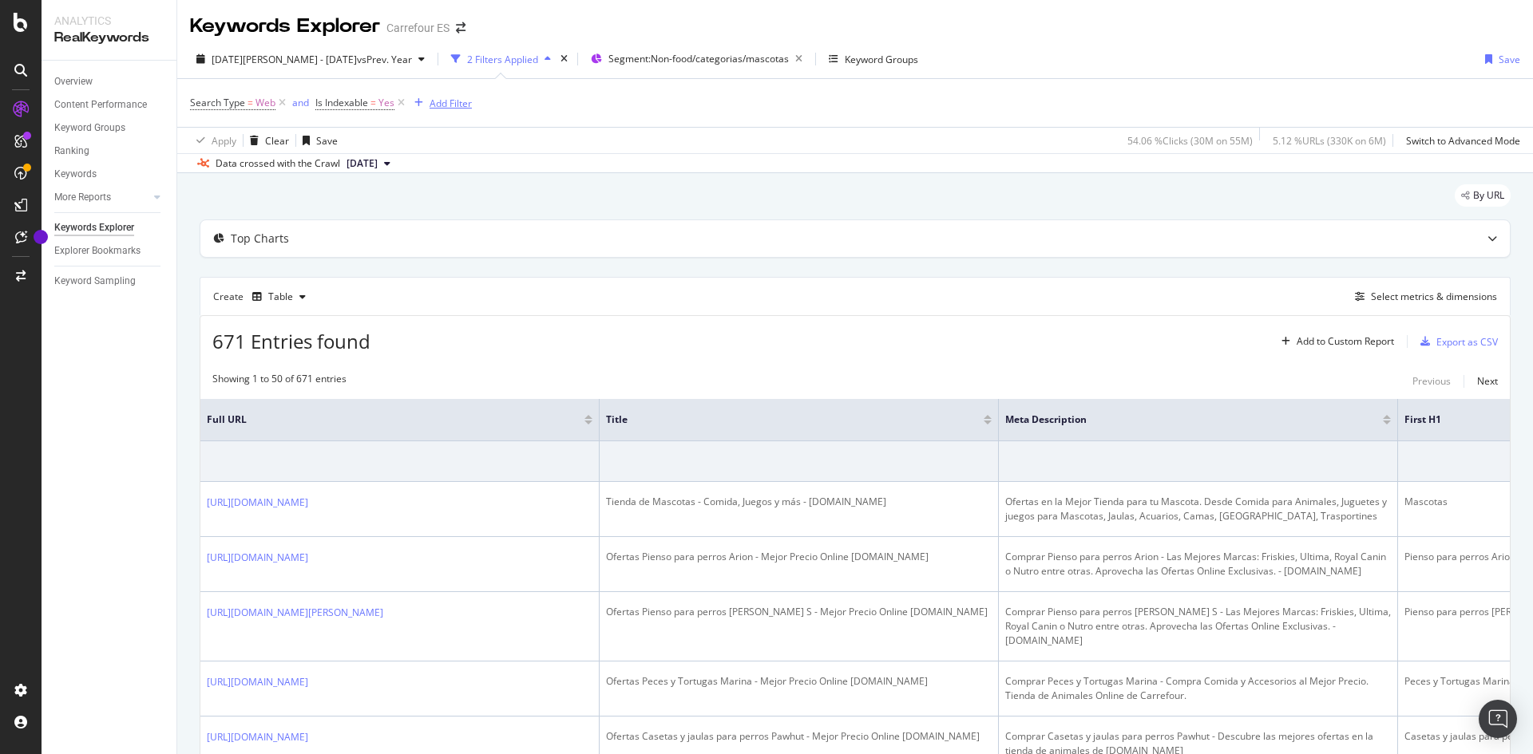
click at [460, 104] on div "Add Filter" at bounding box center [451, 104] width 42 height 14
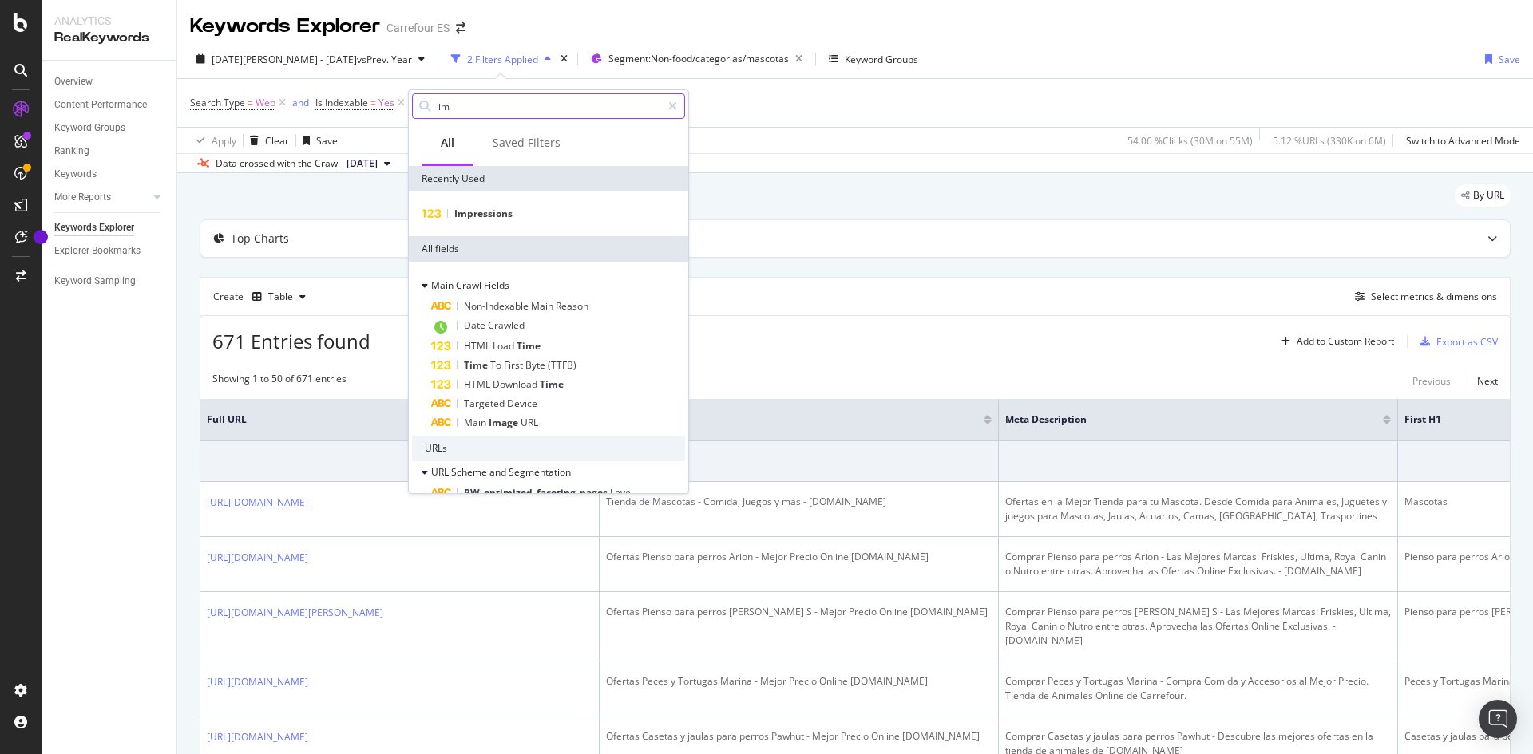
type input "imp"
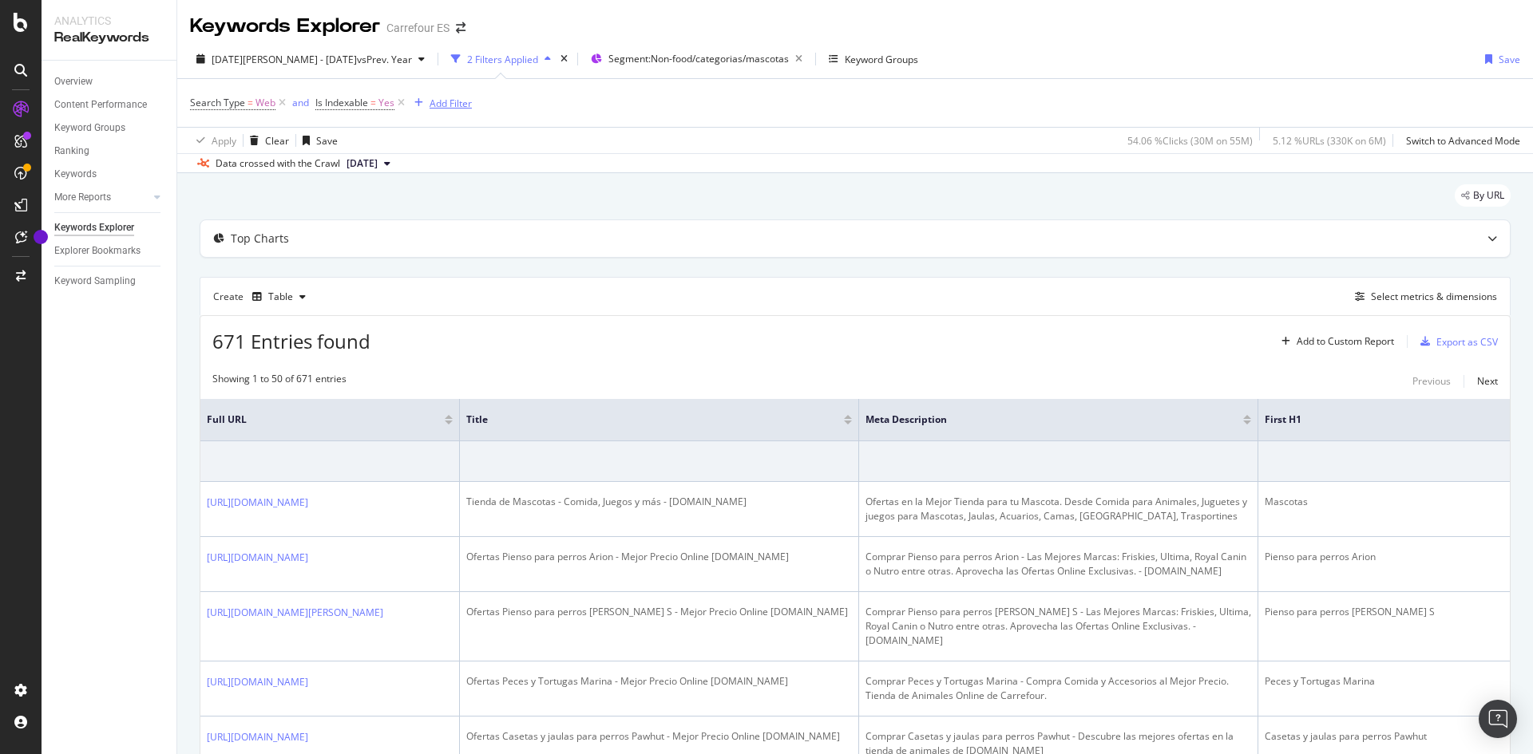
click at [455, 103] on div "Add Filter" at bounding box center [451, 104] width 42 height 14
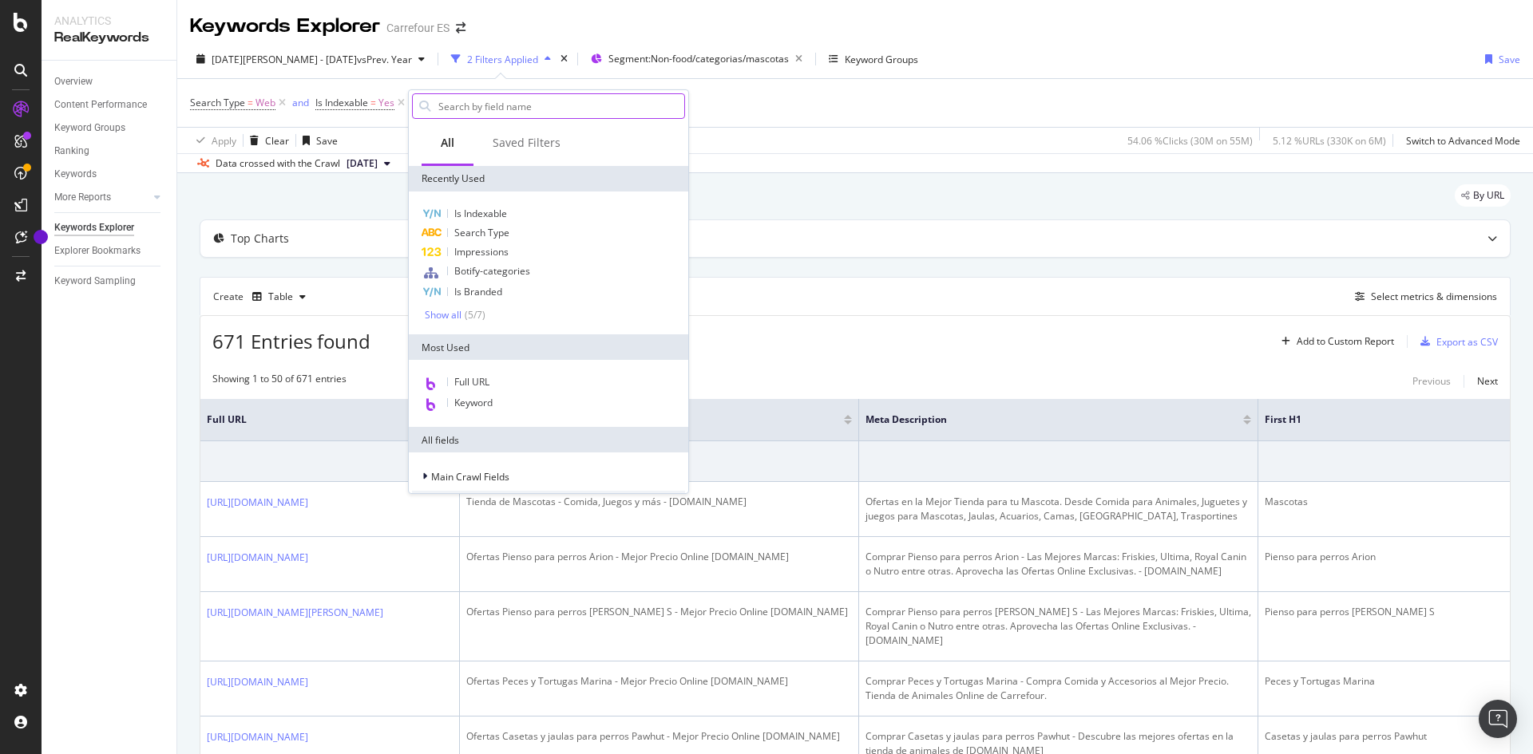
click at [577, 109] on input "text" at bounding box center [560, 106] width 247 height 24
type input "imp"
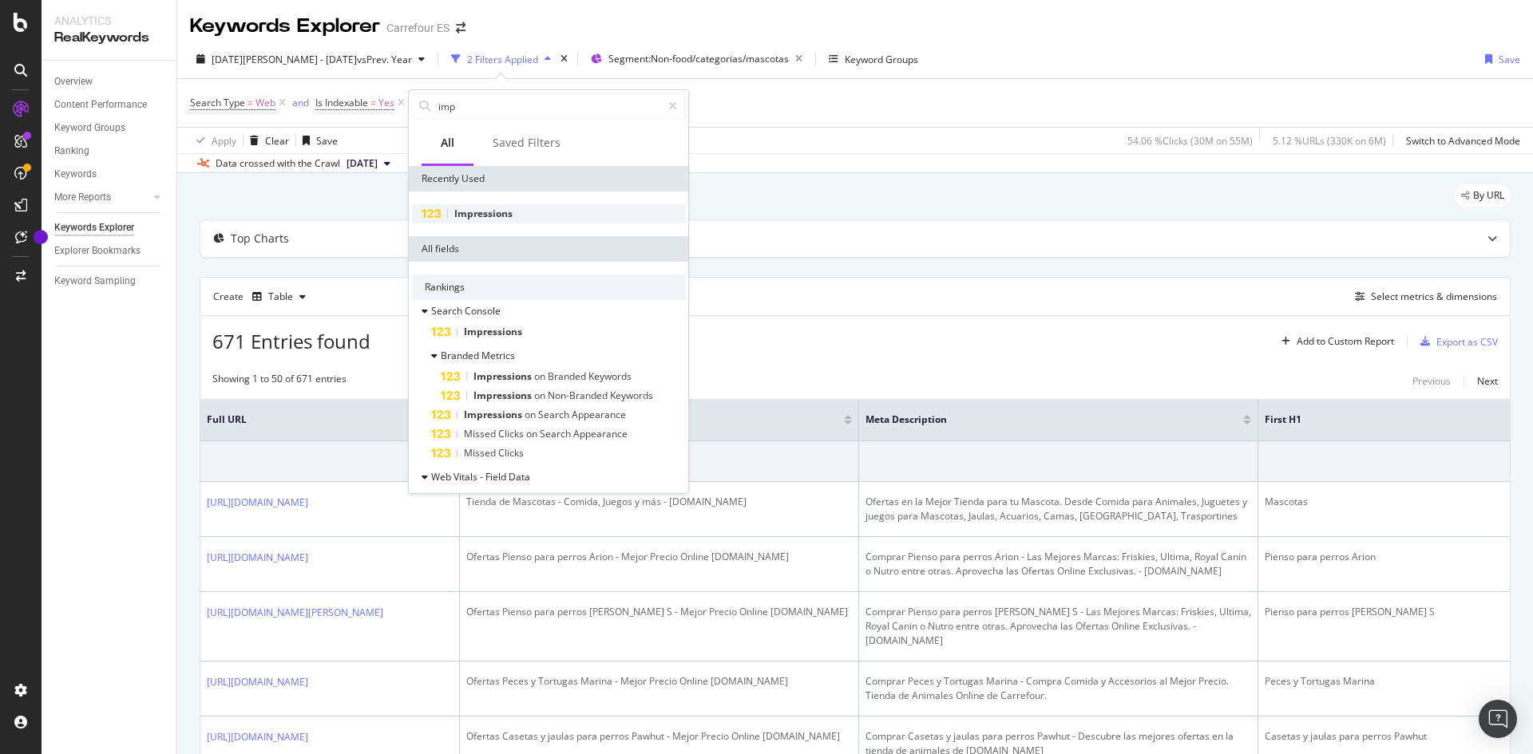
click at [544, 217] on div "Impressions" at bounding box center [548, 213] width 273 height 19
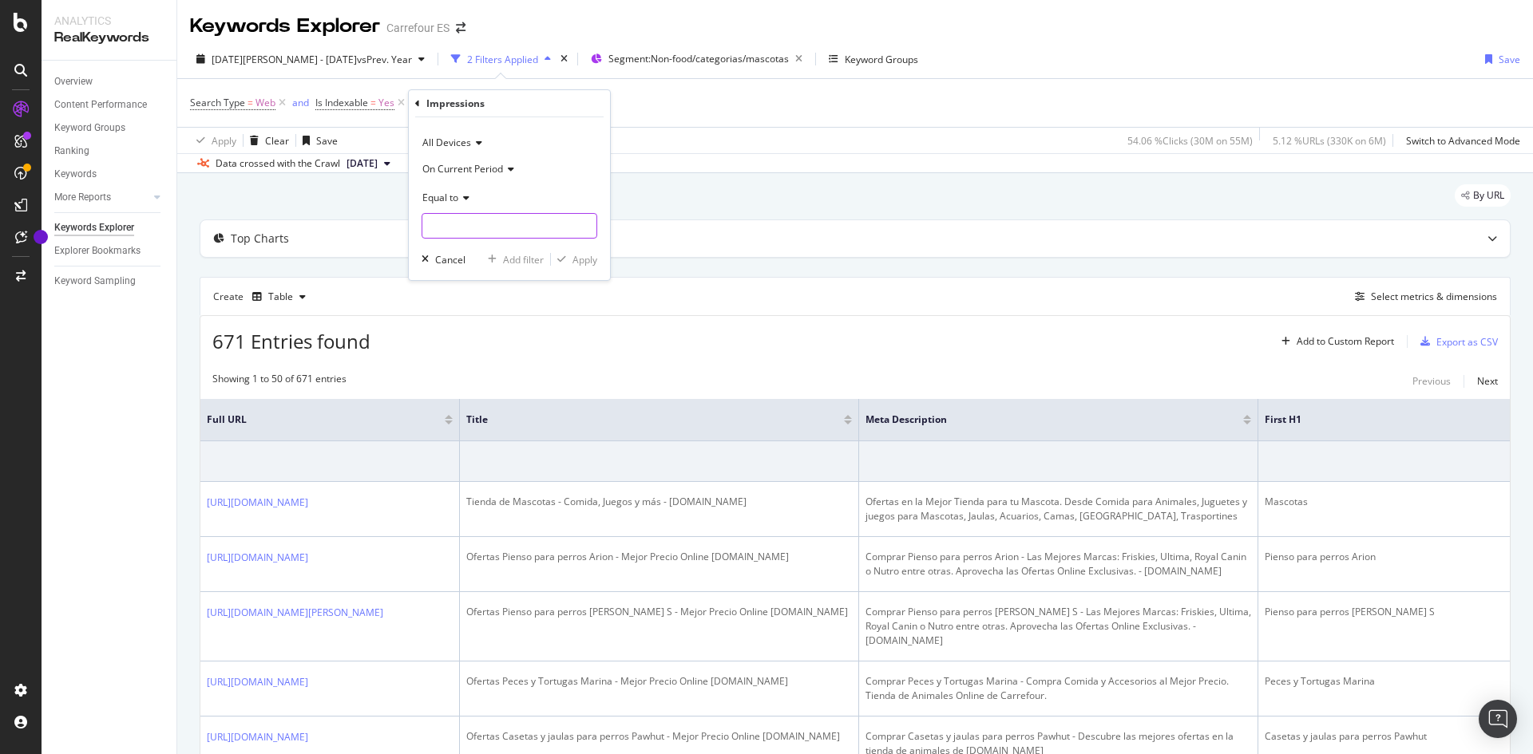
click at [533, 224] on input "number" at bounding box center [510, 226] width 176 height 26
click at [472, 203] on div "Equal to" at bounding box center [510, 197] width 176 height 26
click at [513, 312] on div "Greater than" at bounding box center [511, 313] width 171 height 21
click at [481, 229] on input "number" at bounding box center [510, 226] width 176 height 26
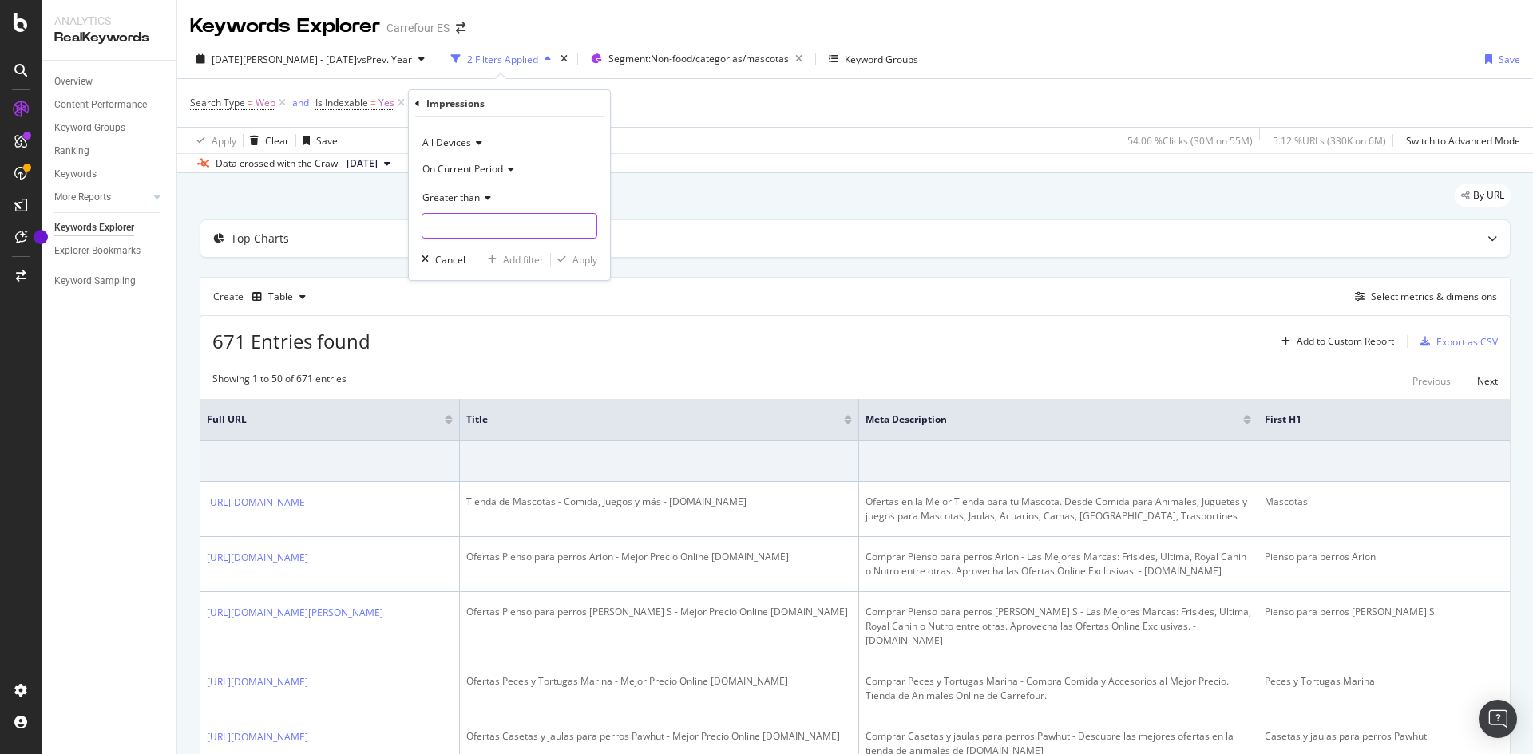
click at [496, 228] on input "number" at bounding box center [510, 226] width 176 height 26
type input "1000"
click at [580, 267] on div "Apply" at bounding box center [574, 259] width 46 height 14
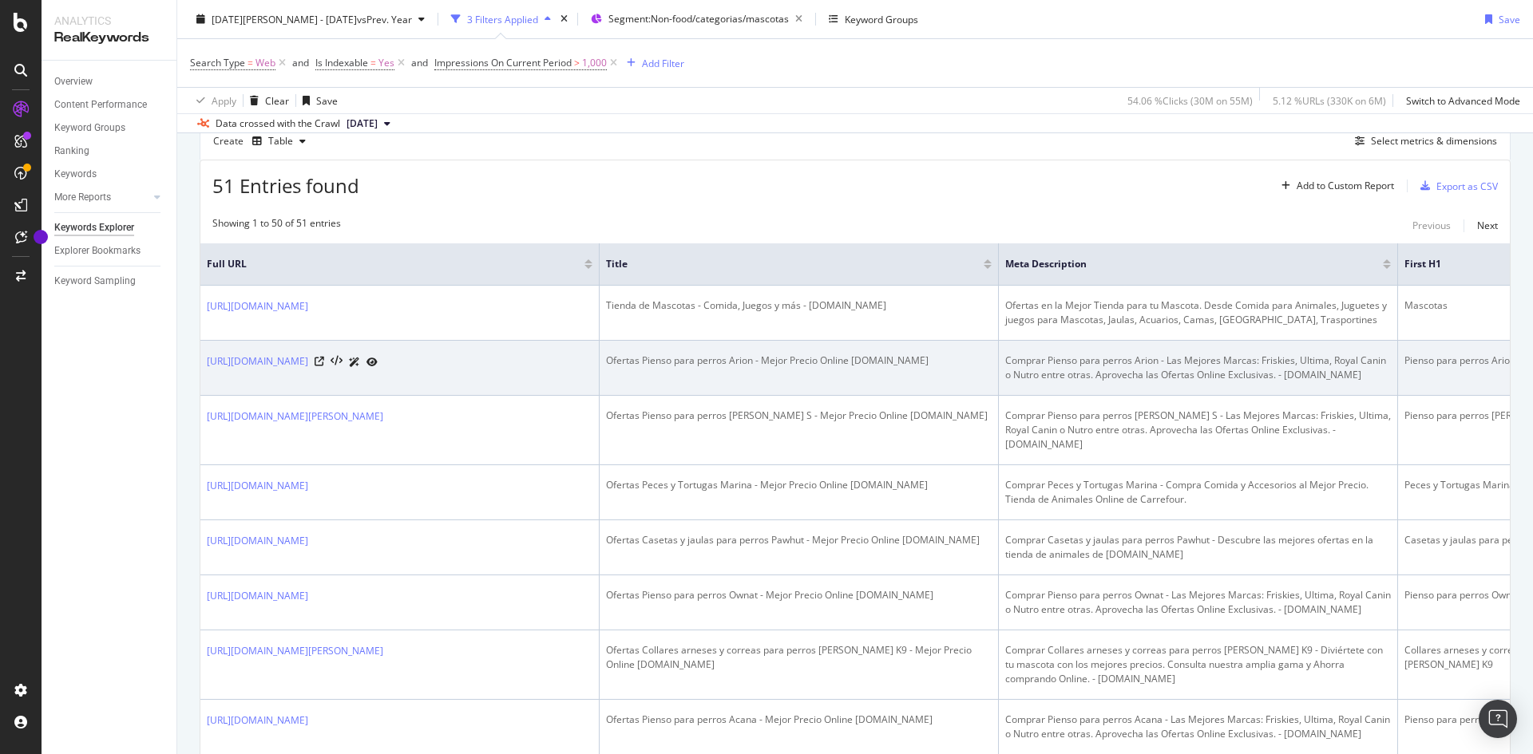
scroll to position [160, 0]
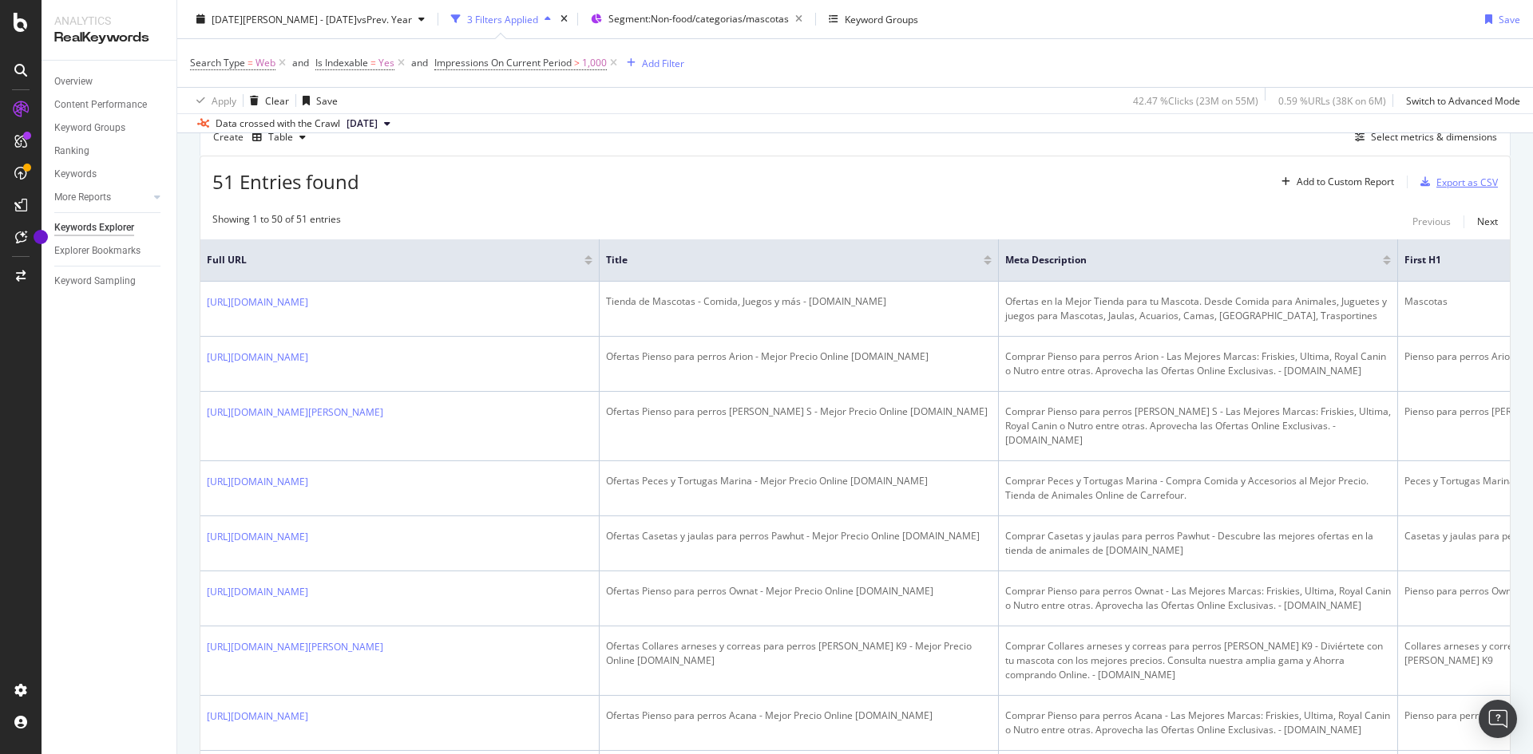
click at [1459, 181] on div "Export as CSV" at bounding box center [1466, 183] width 61 height 14
click at [1447, 183] on div "Export as CSV" at bounding box center [1466, 183] width 61 height 14
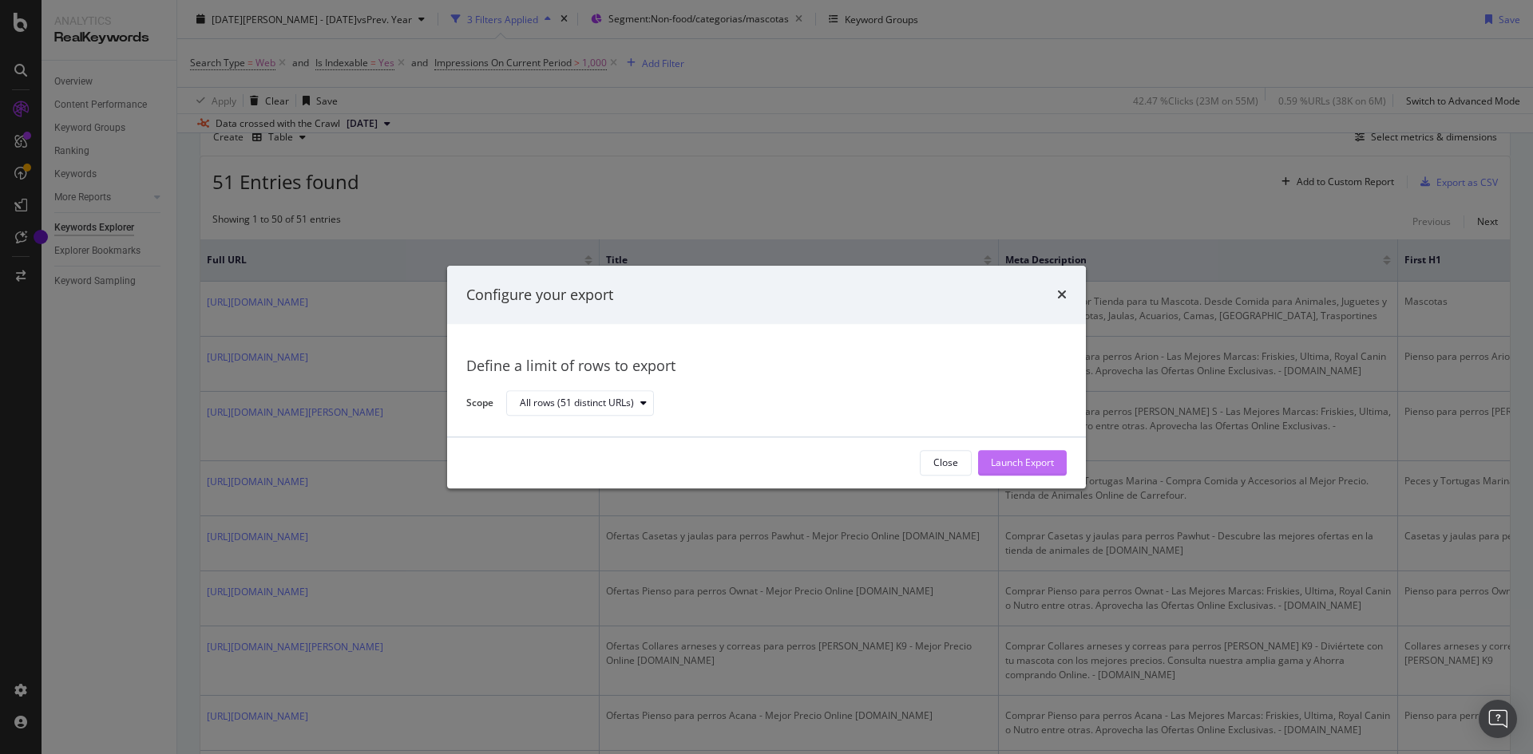
click at [1018, 462] on div "Launch Export" at bounding box center [1022, 464] width 63 height 14
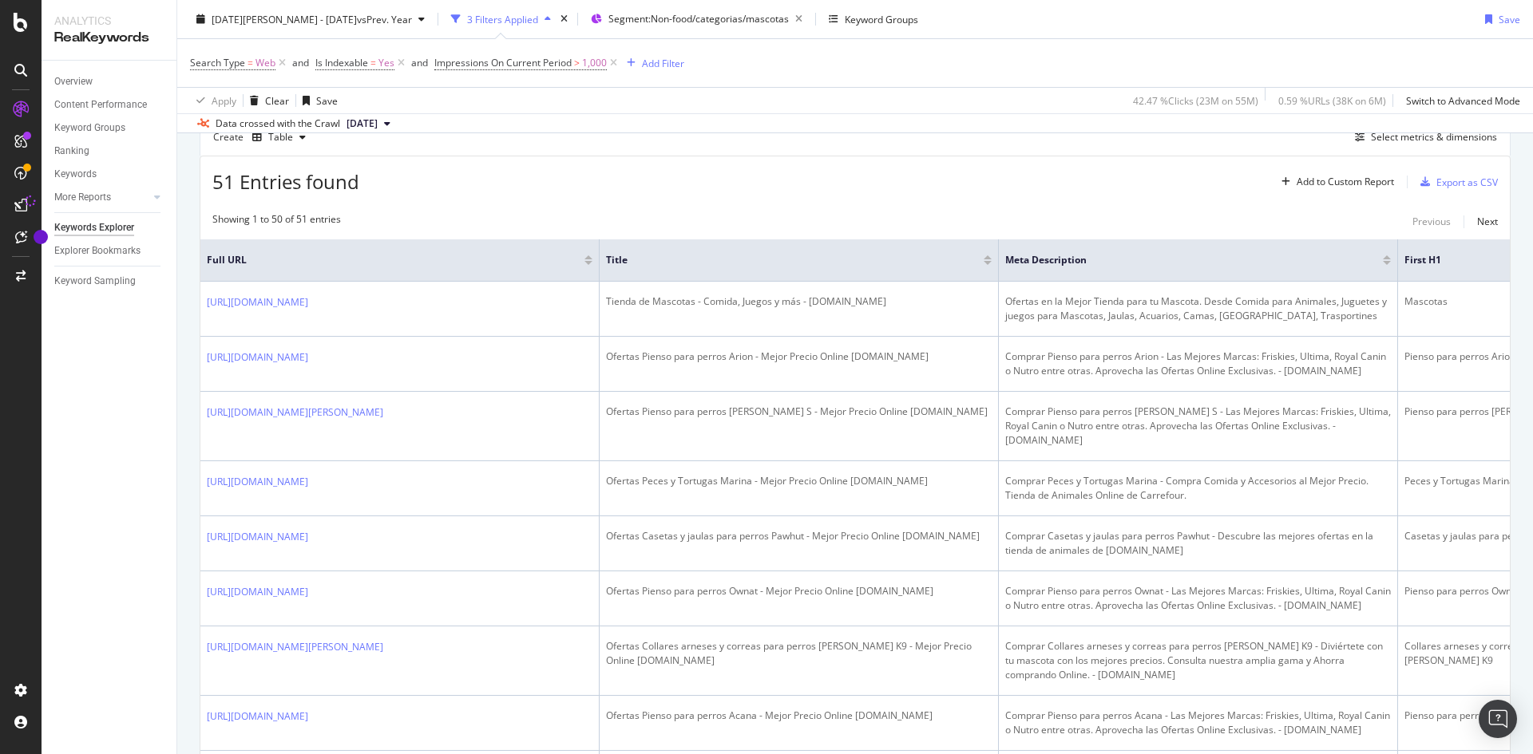
drag, startPoint x: 1436, startPoint y: 0, endPoint x: 1067, endPoint y: 164, distance: 403.5
click at [1067, 164] on div "51 Entries found Add to Custom Report Export as CSV" at bounding box center [854, 175] width 1309 height 39
